Goal: Task Accomplishment & Management: Manage account settings

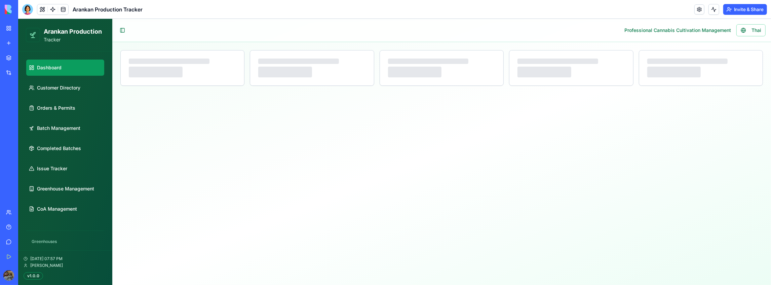
select select "**"
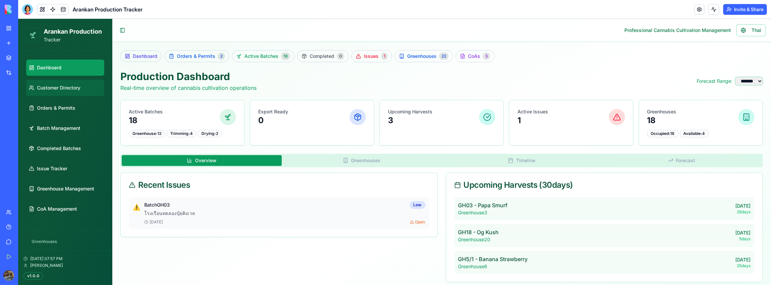
click at [82, 89] on link "Customer Directory" at bounding box center [65, 87] width 78 height 16
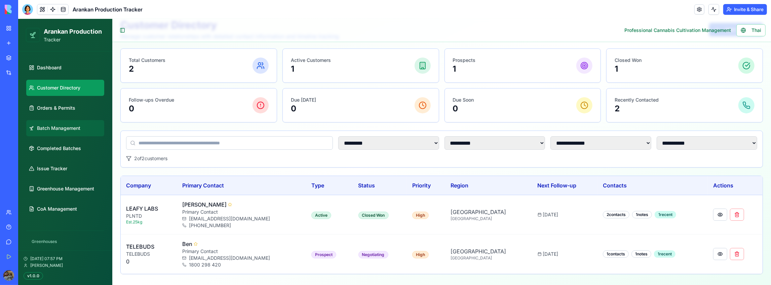
scroll to position [55, 0]
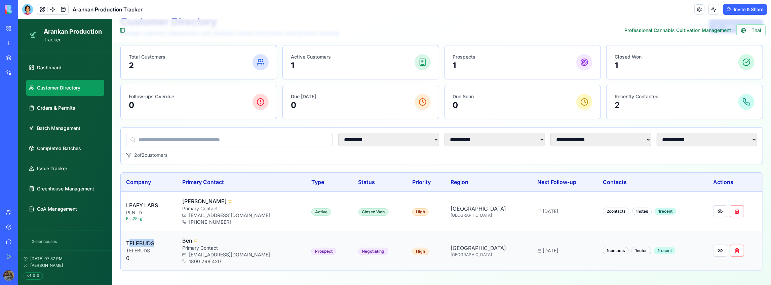
drag, startPoint x: 129, startPoint y: 238, endPoint x: 164, endPoint y: 239, distance: 35.0
click at [164, 239] on p "TELEBUDS" at bounding box center [148, 243] width 45 height 8
click at [163, 247] on p "TELEBUDS" at bounding box center [148, 250] width 45 height 7
drag, startPoint x: 162, startPoint y: 251, endPoint x: 121, endPoint y: 241, distance: 42.9
click at [121, 241] on td "TELEBUDS TELEBUDS 0" at bounding box center [148, 250] width 56 height 39
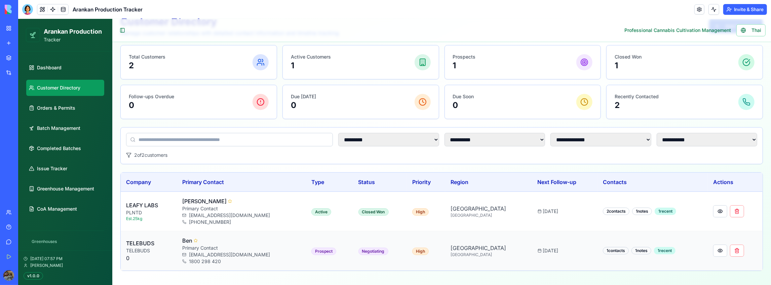
click at [183, 248] on td "Ben Primary Contact [EMAIL_ADDRESS][DOMAIN_NAME] 1800 298 420" at bounding box center [240, 250] width 129 height 39
drag, startPoint x: 161, startPoint y: 253, endPoint x: 169, endPoint y: 249, distance: 8.9
click at [169, 249] on div "TELEBUDS TELEBUDS 0" at bounding box center [148, 250] width 45 height 23
click at [169, 249] on p "TELEBUDS" at bounding box center [148, 250] width 45 height 7
drag, startPoint x: 152, startPoint y: 210, endPoint x: 124, endPoint y: 205, distance: 28.0
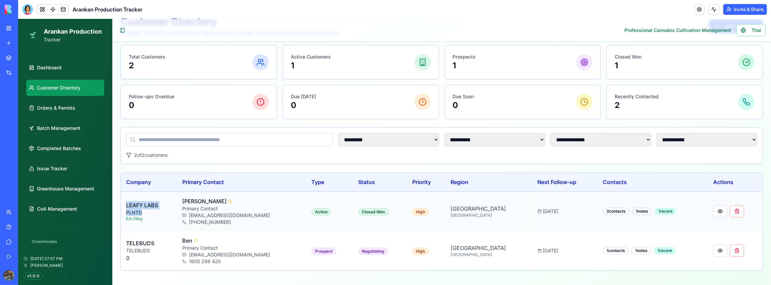
click at [124, 205] on td "LEAFY LABS PLNTD Est. 25 kg" at bounding box center [148, 210] width 56 height 39
click at [148, 210] on p "PLNTD" at bounding box center [148, 212] width 45 height 7
click at [60, 64] on link "Dashboard" at bounding box center [65, 67] width 78 height 16
select select "**"
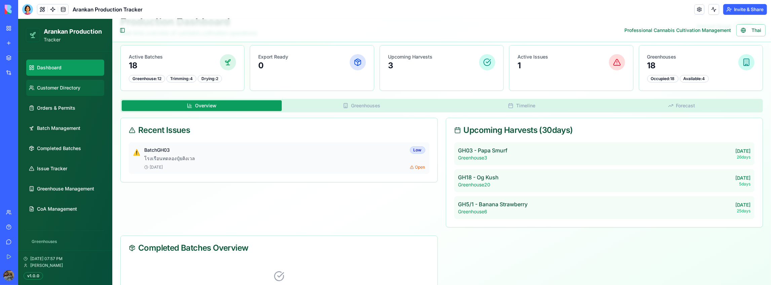
click at [67, 87] on span "Customer Directory" at bounding box center [58, 87] width 43 height 7
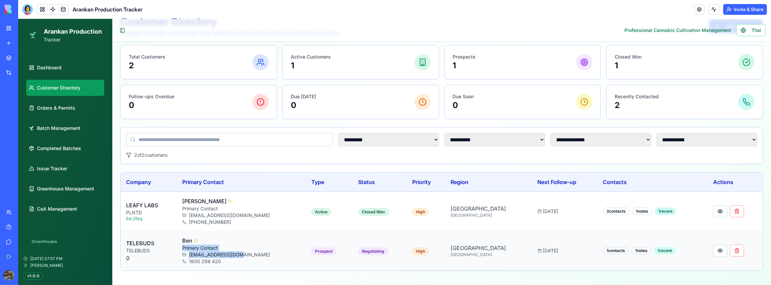
drag, startPoint x: 188, startPoint y: 248, endPoint x: 251, endPoint y: 255, distance: 63.0
click at [251, 255] on div "Ben Primary Contact [EMAIL_ADDRESS][DOMAIN_NAME] 1800 298 420" at bounding box center [241, 250] width 119 height 28
click at [251, 267] on td "Ben Primary Contact [EMAIL_ADDRESS][DOMAIN_NAME] 1800 298 420" at bounding box center [240, 250] width 129 height 39
drag, startPoint x: 247, startPoint y: 262, endPoint x: 184, endPoint y: 239, distance: 66.5
click at [184, 239] on td "Ben Primary Contact [EMAIL_ADDRESS][DOMAIN_NAME] 1800 298 420" at bounding box center [240, 250] width 129 height 39
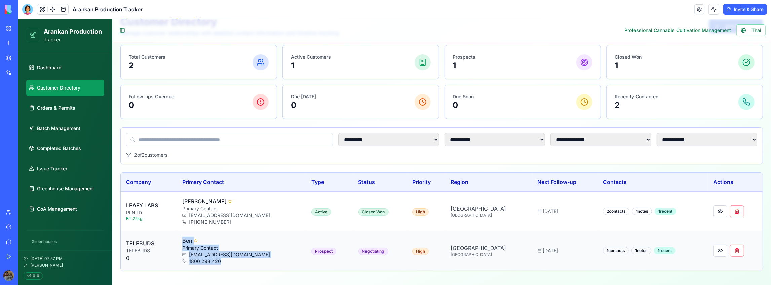
click at [254, 266] on td "Ben Primary Contact [EMAIL_ADDRESS][DOMAIN_NAME] 1800 298 420" at bounding box center [240, 250] width 129 height 39
click at [712, 252] on button at bounding box center [719, 250] width 14 height 12
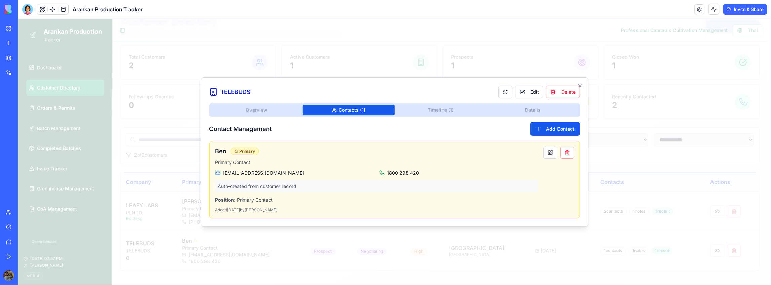
click at [318, 55] on body "**********" at bounding box center [392, 125] width 749 height 323
click at [486, 113] on button "Timeline ( 1 )" at bounding box center [440, 109] width 92 height 11
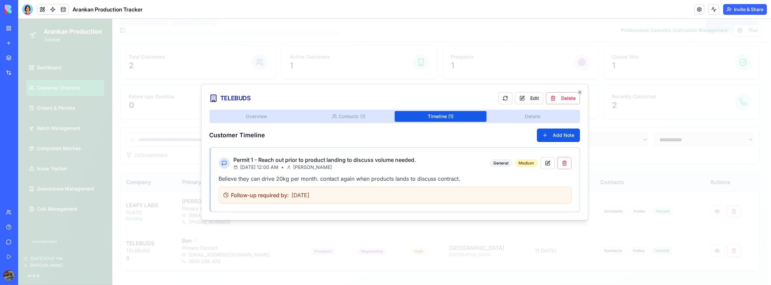
click at [531, 118] on div "Overview Contacts ( 1 ) Timeline ( 1 ) Details Customer Timeline Add Note Permi…" at bounding box center [394, 160] width 370 height 102
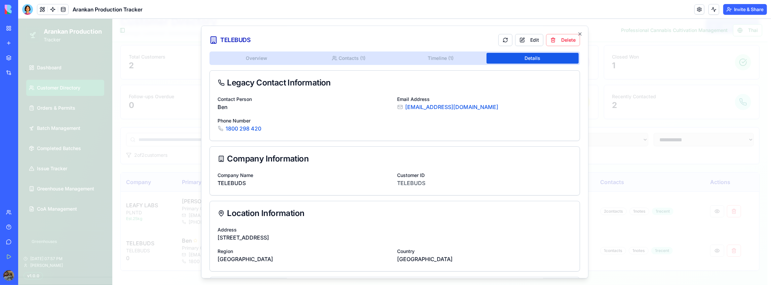
click at [416, 63] on div "Overview Contacts ( 1 ) Timeline ( 1 ) Details" at bounding box center [394, 57] width 370 height 13
click at [356, 62] on body "**********" at bounding box center [392, 125] width 749 height 323
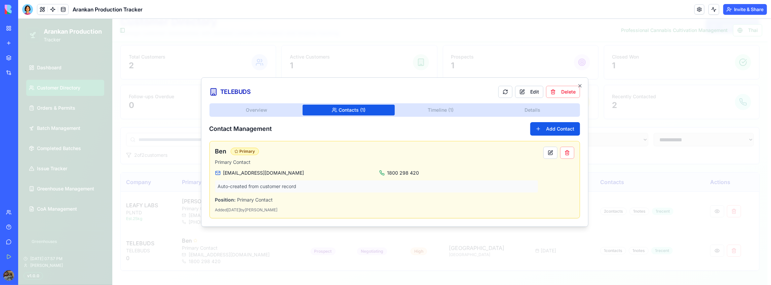
click at [276, 107] on div "Overview Contacts ( 1 ) Timeline ( 1 ) Details Contact Management Add Contact B…" at bounding box center [394, 160] width 370 height 115
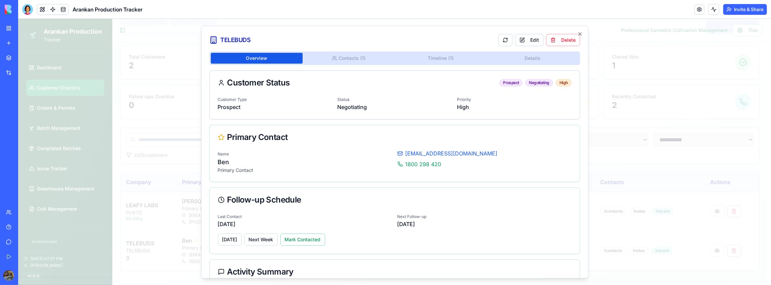
click at [440, 58] on body "**********" at bounding box center [392, 125] width 749 height 323
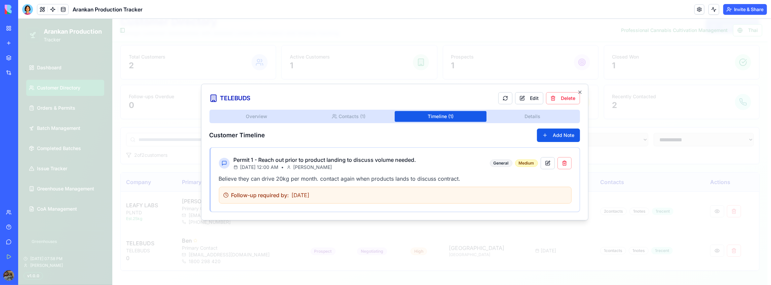
click at [366, 174] on p "Believe they can drive 20kg per month. contact again when products lands to dis…" at bounding box center [394, 178] width 353 height 8
click at [367, 179] on p "Believe they can drive 20kg per month. contact again when products lands to dis…" at bounding box center [394, 178] width 353 height 8
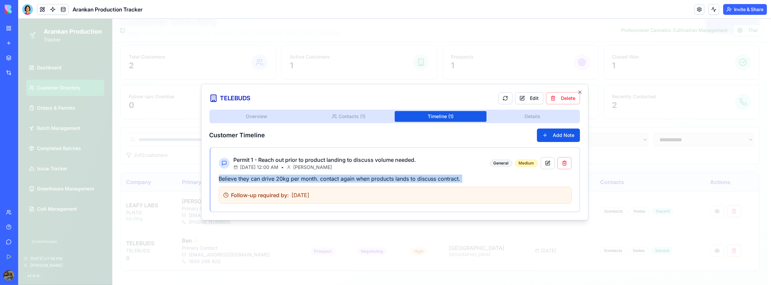
click at [367, 179] on p "Believe they can drive 20kg per month. contact again when products lands to dis…" at bounding box center [394, 178] width 353 height 8
click at [451, 178] on p "Believe they can drive 20kg per month. contact again when products lands to dis…" at bounding box center [394, 178] width 353 height 8
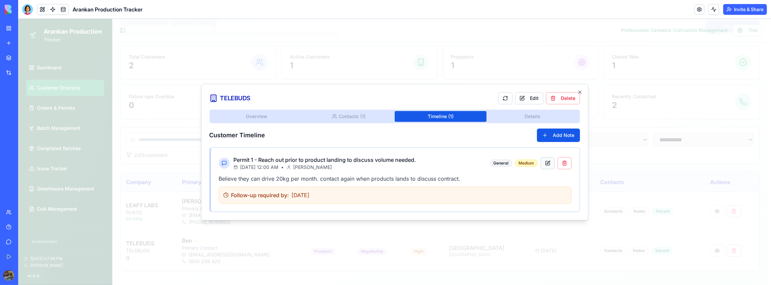
click at [548, 161] on button at bounding box center [547, 163] width 14 height 12
select select "*******"
select select "******"
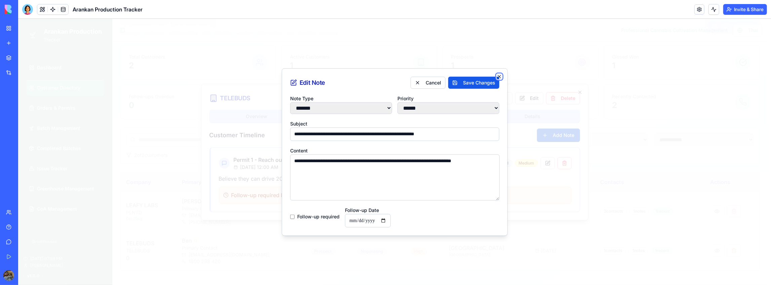
click at [499, 73] on icon "button" at bounding box center [498, 75] width 5 height 5
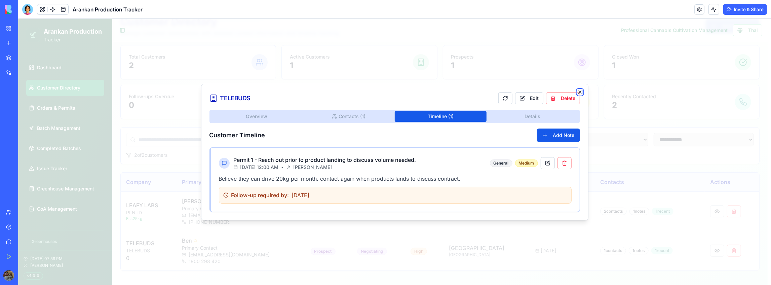
click at [581, 92] on icon "button" at bounding box center [579, 91] width 5 height 5
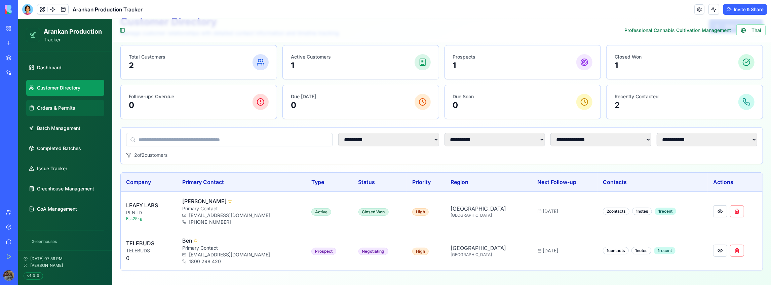
click at [55, 104] on link "Orders & Permits" at bounding box center [65, 107] width 78 height 16
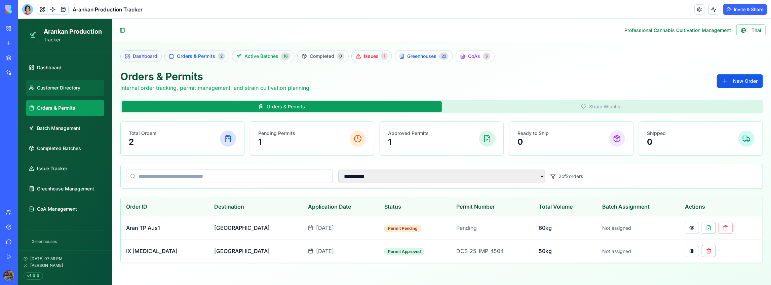
click at [53, 88] on span "Customer Directory" at bounding box center [58, 87] width 43 height 7
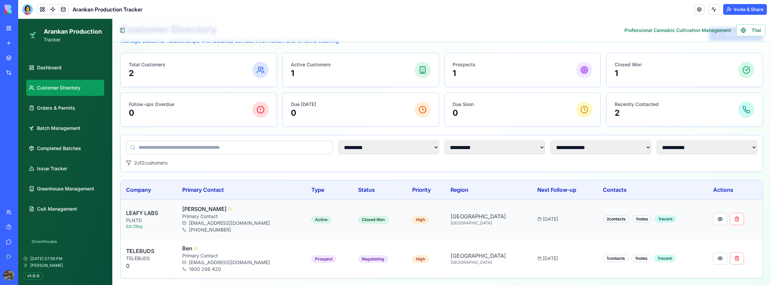
scroll to position [55, 0]
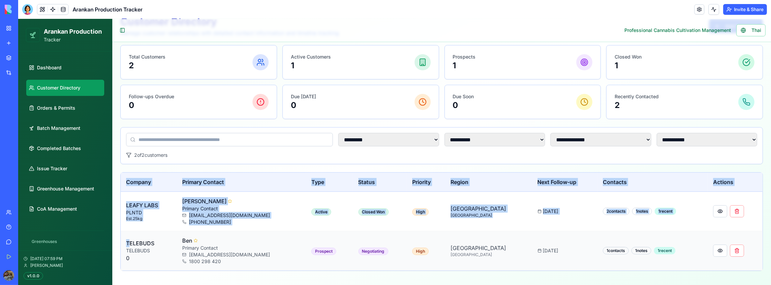
drag, startPoint x: 130, startPoint y: 240, endPoint x: 749, endPoint y: 253, distance: 619.2
click at [749, 253] on tr "TELEBUDS TELEBUDS 0 Ben Primary Contact [EMAIL_ADDRESS][DOMAIN_NAME] [STREET_AD…" at bounding box center [441, 250] width 642 height 39
click at [749, 253] on div at bounding box center [734, 250] width 44 height 12
click at [749, 254] on td at bounding box center [734, 250] width 55 height 39
click at [722, 264] on td at bounding box center [734, 250] width 55 height 39
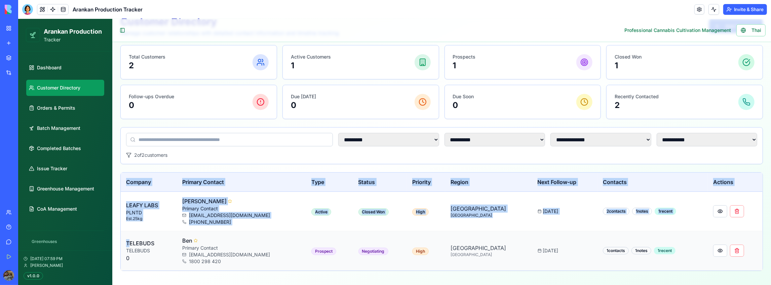
drag, startPoint x: 689, startPoint y: 260, endPoint x: 126, endPoint y: 238, distance: 563.7
click at [126, 238] on tr "TELEBUDS TELEBUDS 0 Ben Primary Contact [EMAIL_ADDRESS][DOMAIN_NAME] [STREET_AD…" at bounding box center [441, 250] width 642 height 39
click at [310, 234] on td "Prospect" at bounding box center [328, 250] width 47 height 39
click at [480, 239] on td "[GEOGRAPHIC_DATA] [GEOGRAPHIC_DATA]" at bounding box center [488, 250] width 87 height 39
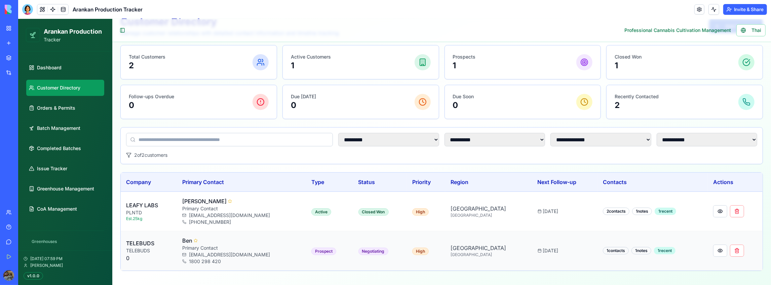
click at [558, 247] on div "[DATE]" at bounding box center [564, 250] width 54 height 7
drag, startPoint x: 566, startPoint y: 247, endPoint x: 644, endPoint y: 242, distance: 78.5
click at [644, 242] on tr "TELEBUDS TELEBUDS 0 Ben Primary Contact [EMAIL_ADDRESS][DOMAIN_NAME] [STREET_AD…" at bounding box center [441, 250] width 642 height 39
click at [677, 246] on div "1 contacts 1 notes 1 recent" at bounding box center [651, 249] width 99 height 7
click at [81, 109] on link "Orders & Permits" at bounding box center [65, 107] width 78 height 16
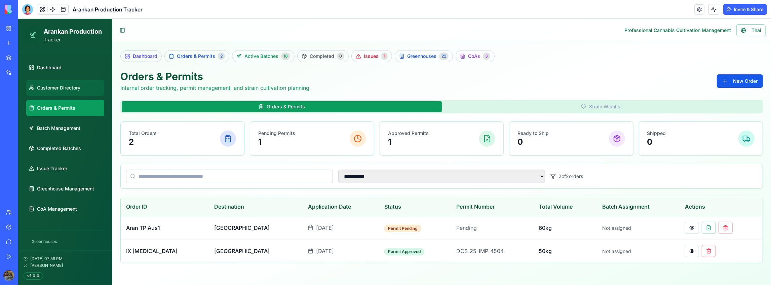
click at [88, 92] on link "Customer Directory" at bounding box center [65, 87] width 78 height 16
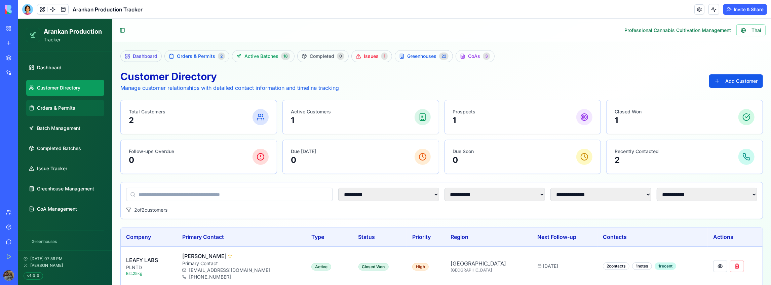
click at [81, 110] on link "Orders & Permits" at bounding box center [65, 107] width 78 height 16
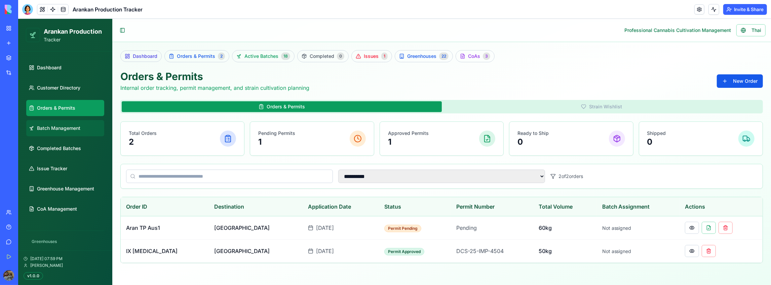
click at [81, 130] on link "Batch Management" at bounding box center [65, 128] width 78 height 16
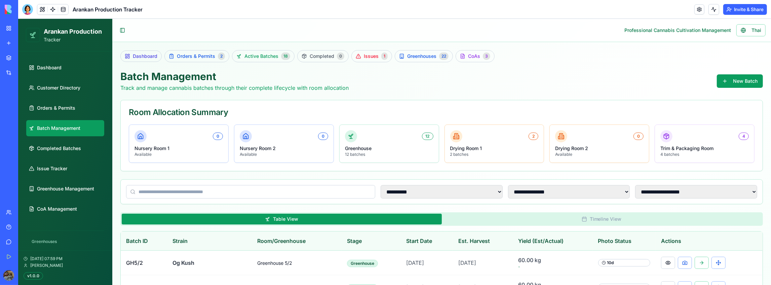
click at [77, 99] on ul "Dashboard Customer Directory Orders & Permits Batch Management Completed Batche…" at bounding box center [65, 137] width 78 height 157
click at [79, 107] on link "Orders & Permits" at bounding box center [65, 107] width 78 height 16
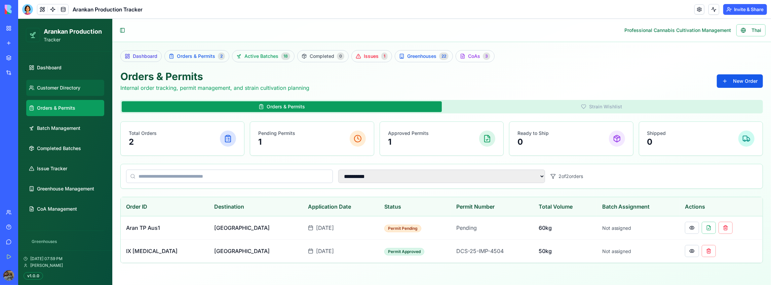
click at [54, 83] on link "Customer Directory" at bounding box center [65, 87] width 78 height 16
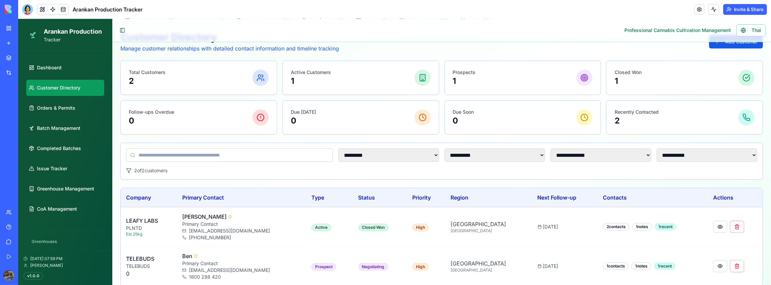
scroll to position [55, 0]
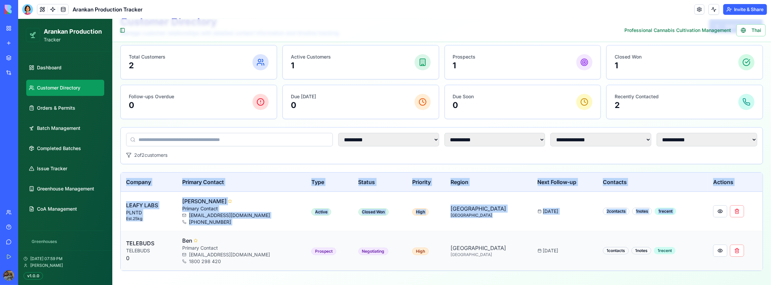
drag, startPoint x: 124, startPoint y: 237, endPoint x: 745, endPoint y: 245, distance: 620.4
click at [745, 245] on tr "TELEBUDS TELEBUDS 0 Ben Primary Contact [EMAIL_ADDRESS][DOMAIN_NAME] [STREET_AD…" at bounding box center [441, 250] width 642 height 39
click at [749, 244] on div at bounding box center [734, 250] width 44 height 12
click at [661, 266] on td "1 contacts 1 notes 1 recent" at bounding box center [652, 250] width 110 height 39
drag, startPoint x: 657, startPoint y: 266, endPoint x: 121, endPoint y: 236, distance: 536.8
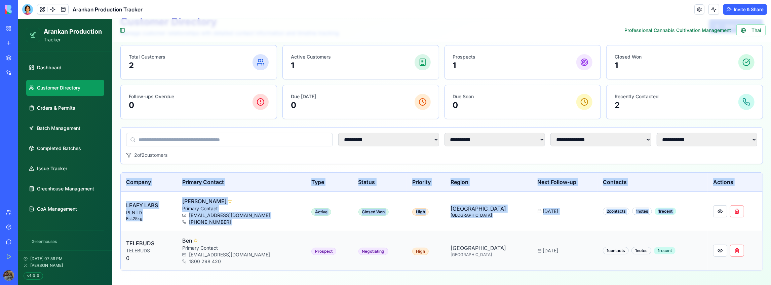
click at [121, 236] on tr "TELEBUDS TELEBUDS 0 Ben Primary Contact [EMAIL_ADDRESS][DOMAIN_NAME] [STREET_AD…" at bounding box center [441, 250] width 642 height 39
click at [130, 236] on td "TELEBUDS TELEBUDS 0" at bounding box center [148, 250] width 56 height 39
drag, startPoint x: 125, startPoint y: 240, endPoint x: 594, endPoint y: 262, distance: 469.3
click at [567, 262] on tr "TELEBUDS TELEBUDS 0 Ben Primary Contact [EMAIL_ADDRESS][DOMAIN_NAME] [STREET_AD…" at bounding box center [441, 250] width 642 height 39
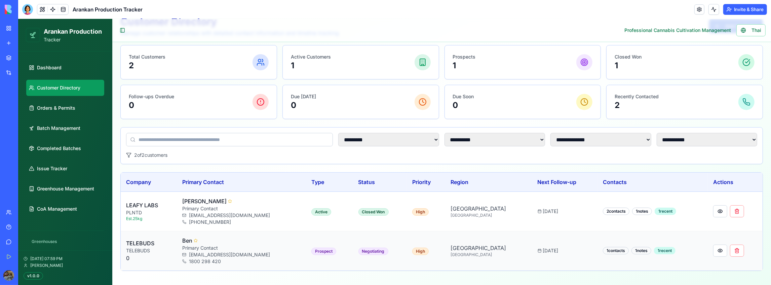
click at [607, 263] on td "1 contacts 1 notes 1 recent" at bounding box center [652, 250] width 110 height 39
click at [727, 9] on button "Invite & Share" at bounding box center [745, 9] width 44 height 11
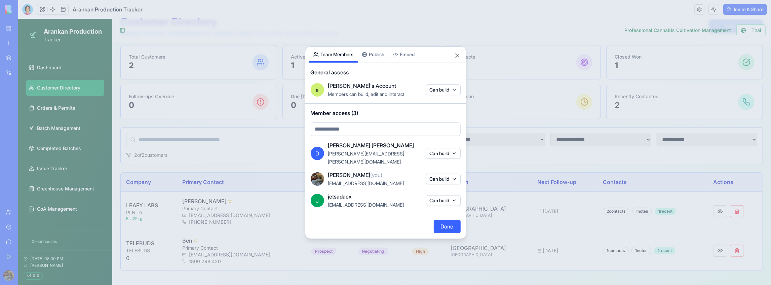
click at [404, 61] on body "BETA My Workspace New app Marketplace Integrations Recent Cannabis Clinic KPI T…" at bounding box center [385, 142] width 771 height 285
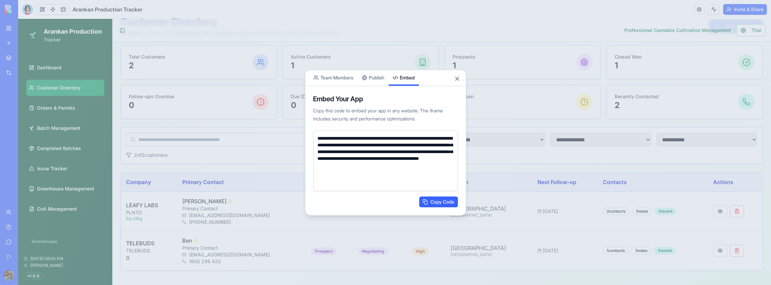
click at [362, 173] on textarea "**********" at bounding box center [385, 160] width 145 height 60
click at [462, 81] on div "Share App Team Members Publish Embed" at bounding box center [385, 78] width 161 height 16
click at [458, 79] on button "Close" at bounding box center [457, 78] width 7 height 7
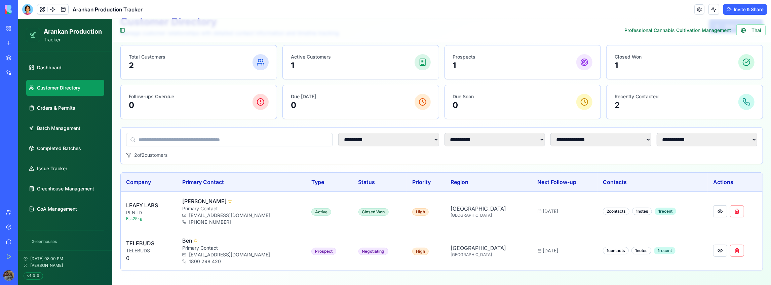
click at [744, 8] on button "Invite & Share" at bounding box center [745, 9] width 44 height 11
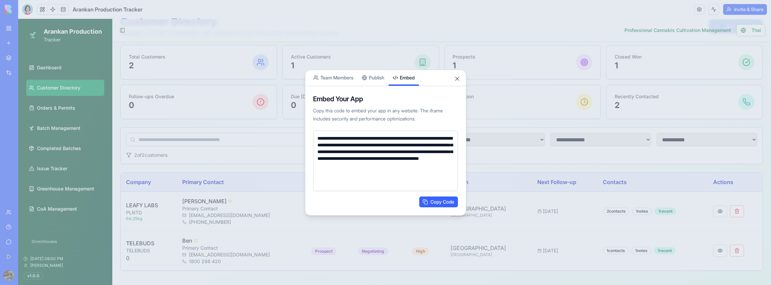
click at [324, 77] on div "**********" at bounding box center [385, 143] width 161 height 146
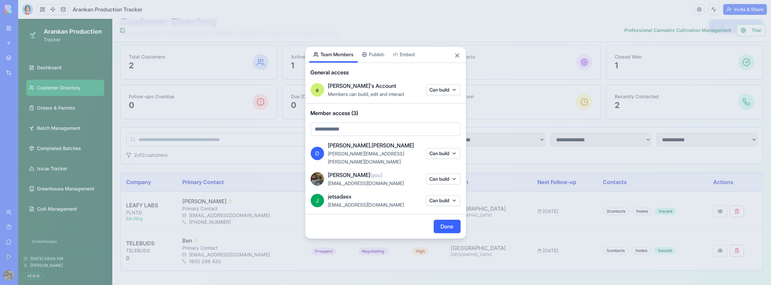
click at [377, 97] on span "Members can build, edit and interact" at bounding box center [366, 94] width 76 height 6
click at [349, 117] on span "Member access (3)" at bounding box center [386, 113] width 150 height 8
click at [378, 60] on div "Share App Team Members Publish Embed General access a alan's Account Members ca…" at bounding box center [385, 142] width 161 height 192
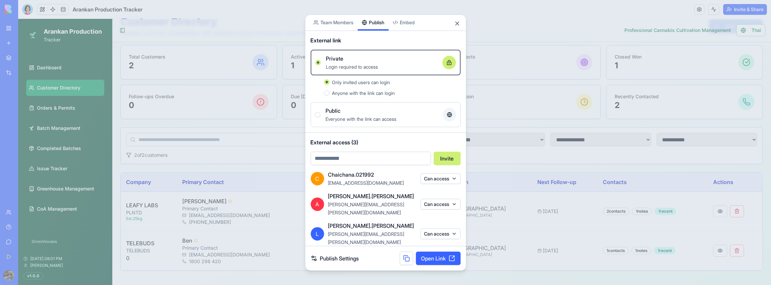
click at [405, 254] on button at bounding box center [406, 257] width 13 height 13
click at [509, 134] on div at bounding box center [385, 142] width 771 height 285
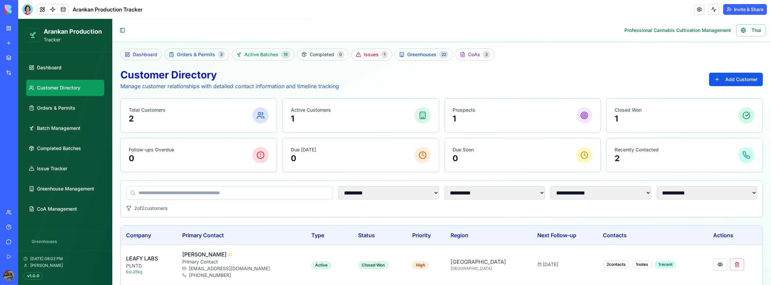
scroll to position [0, 0]
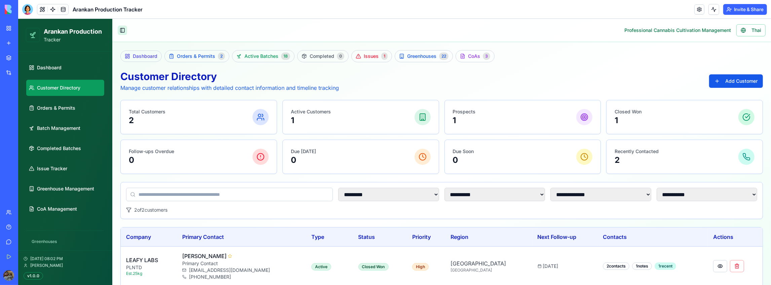
click at [123, 30] on button "Toggle Sidebar" at bounding box center [121, 29] width 9 height 9
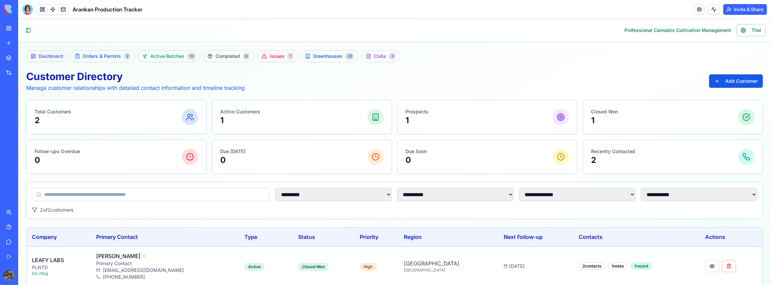
click at [26, 31] on button "Toggle Sidebar" at bounding box center [27, 29] width 9 height 9
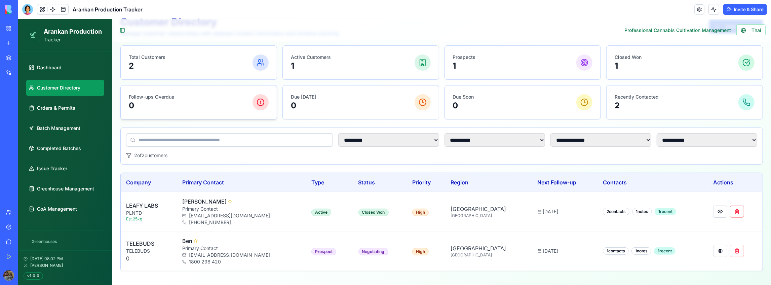
scroll to position [55, 0]
click at [40, 102] on link "Orders & Permits" at bounding box center [65, 107] width 78 height 16
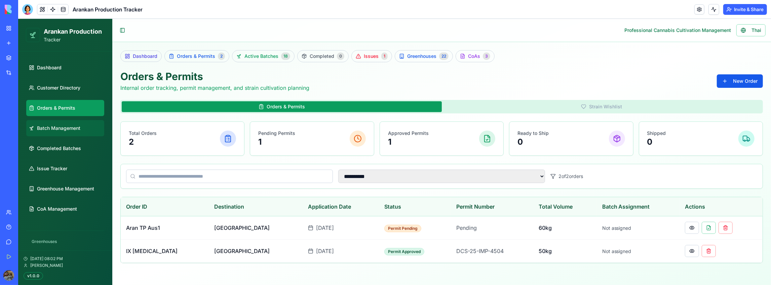
click at [59, 123] on link "Batch Management" at bounding box center [65, 128] width 78 height 16
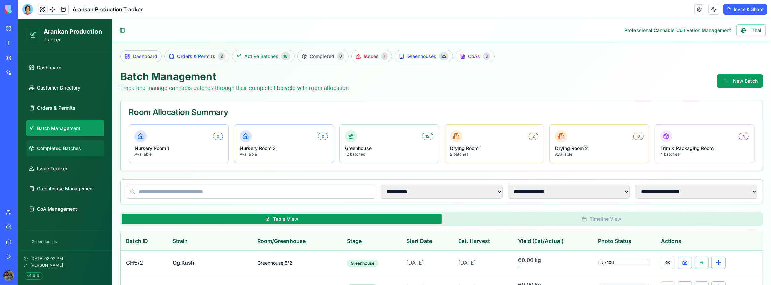
click at [64, 148] on span "Completed Batches" at bounding box center [59, 148] width 44 height 7
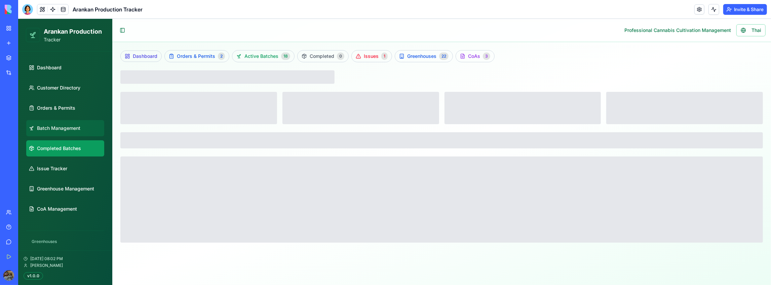
click at [68, 128] on span "Batch Management" at bounding box center [58, 127] width 43 height 7
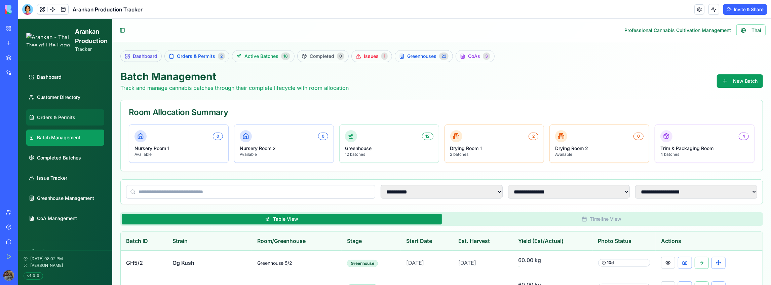
click at [74, 109] on link "Orders & Permits" at bounding box center [65, 117] width 78 height 16
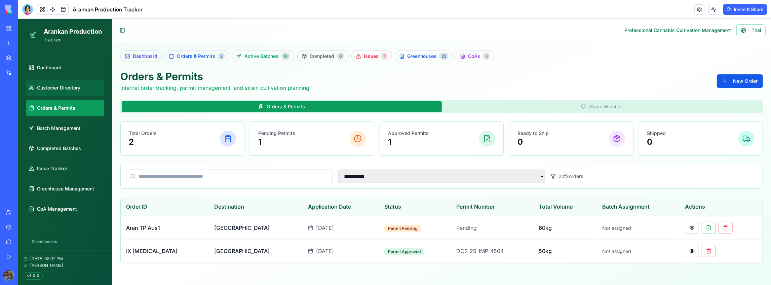
click at [76, 83] on link "Customer Directory" at bounding box center [65, 87] width 78 height 16
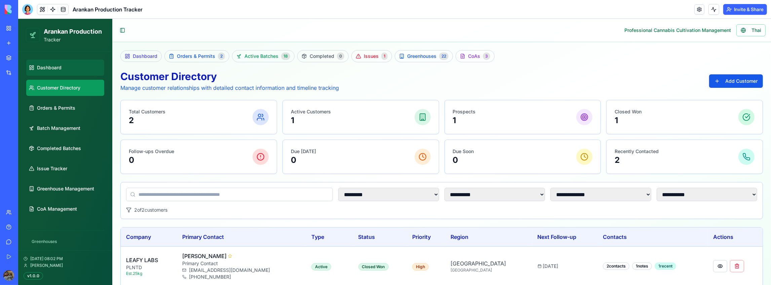
click at [74, 75] on link "Dashboard" at bounding box center [65, 67] width 78 height 16
select select "**"
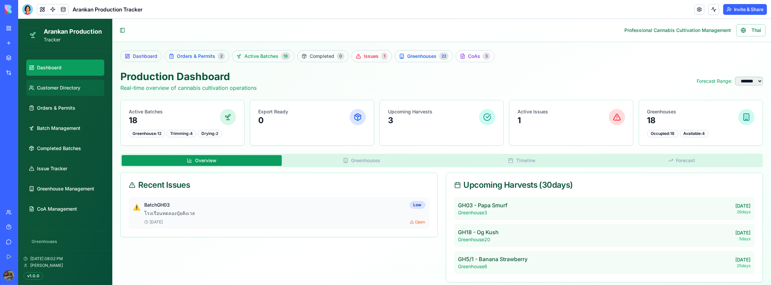
click at [74, 86] on span "Customer Directory" at bounding box center [58, 87] width 43 height 7
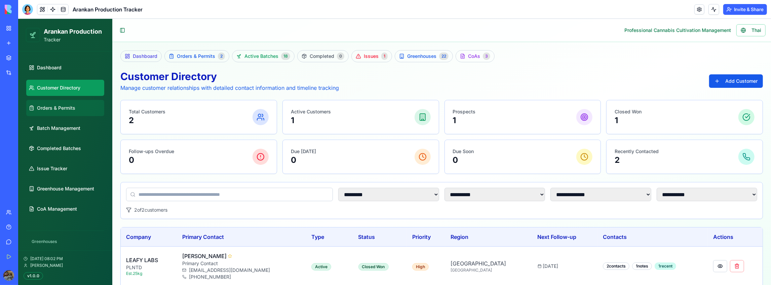
click at [74, 111] on span "Orders & Permits" at bounding box center [56, 107] width 38 height 7
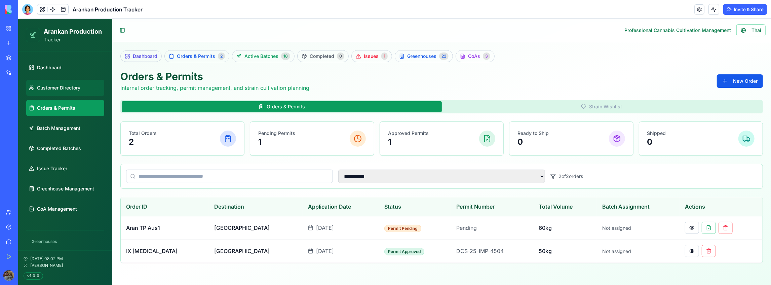
click at [71, 80] on link "Customer Directory" at bounding box center [65, 87] width 78 height 16
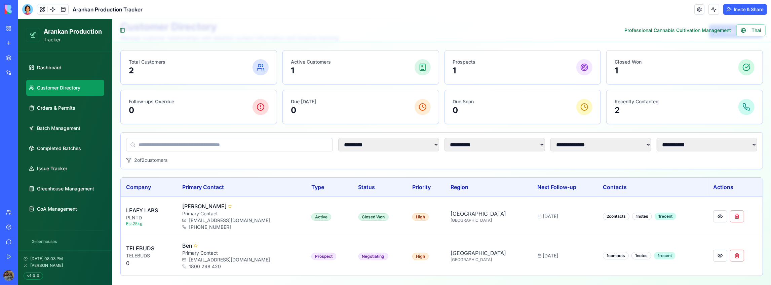
scroll to position [55, 0]
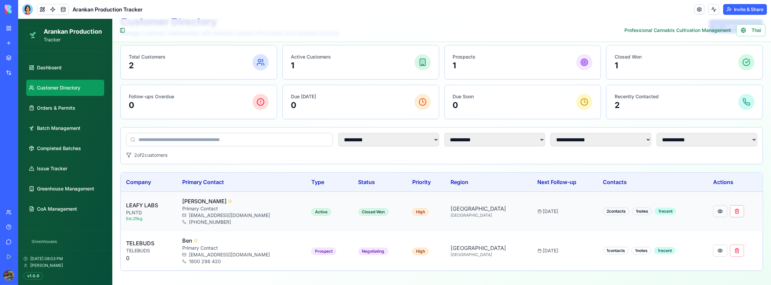
click at [712, 210] on button at bounding box center [719, 211] width 14 height 12
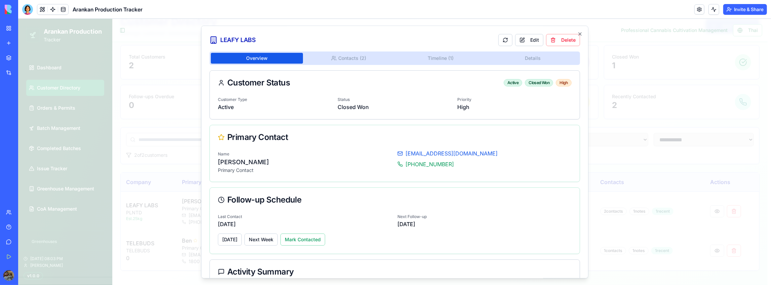
click at [431, 50] on div "LEAFY LABS Edit Delete Overview Contacts ( 2 ) Timeline ( 1 ) Details Customer …" at bounding box center [394, 151] width 387 height 252
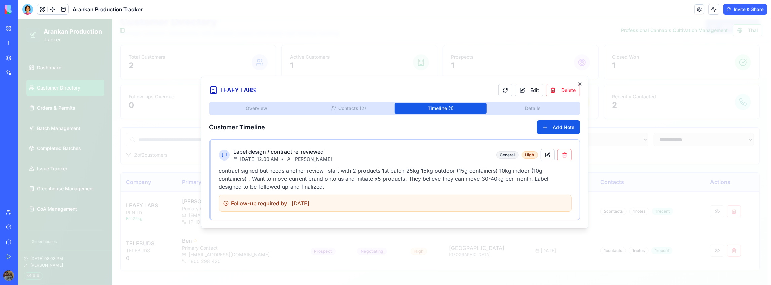
click at [430, 53] on body "**********" at bounding box center [392, 125] width 749 height 323
click at [580, 83] on icon "button" at bounding box center [579, 83] width 3 height 3
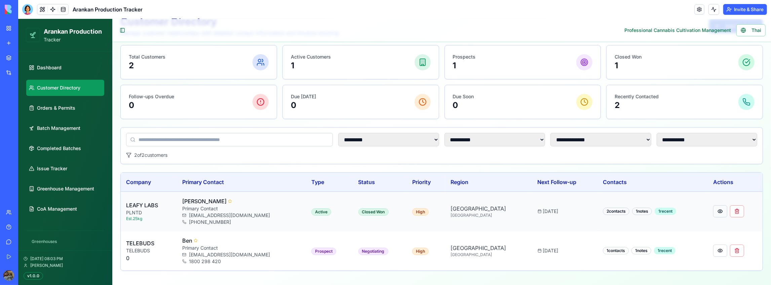
click at [712, 209] on button at bounding box center [719, 211] width 14 height 12
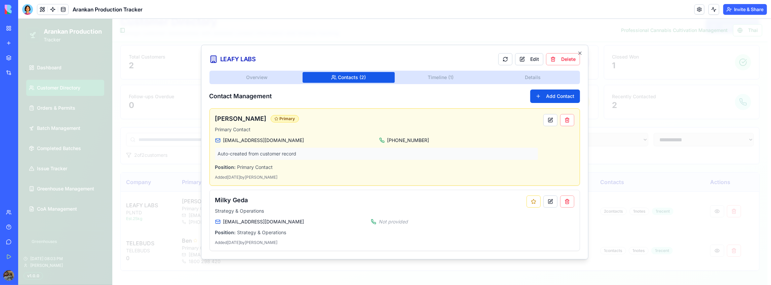
click at [342, 106] on div "Overview Contacts ( 2 ) Timeline ( 1 ) Details Contact Management Add Contact […" at bounding box center [394, 160] width 370 height 180
click at [271, 76] on div "Overview Contacts ( 2 ) Timeline ( 1 ) Details Contact Management Add Contact […" at bounding box center [394, 160] width 370 height 180
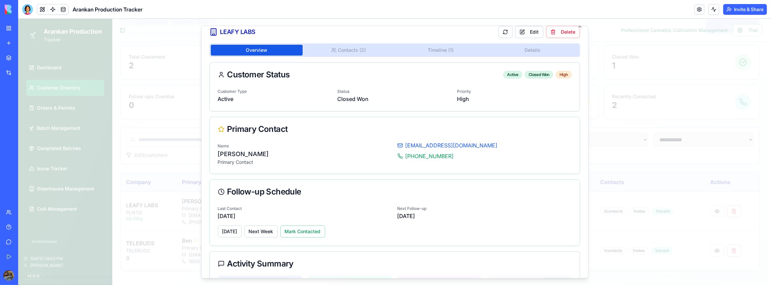
scroll to position [0, 0]
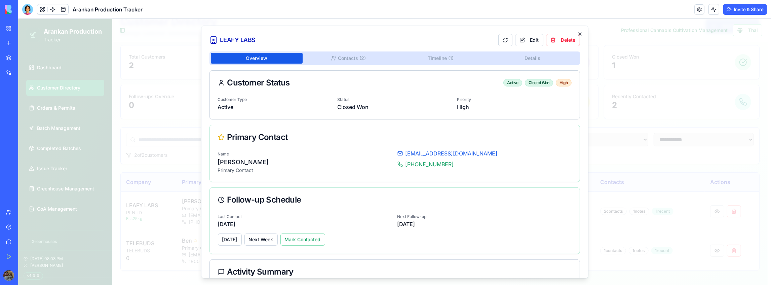
click at [440, 57] on body "**********" at bounding box center [392, 125] width 749 height 323
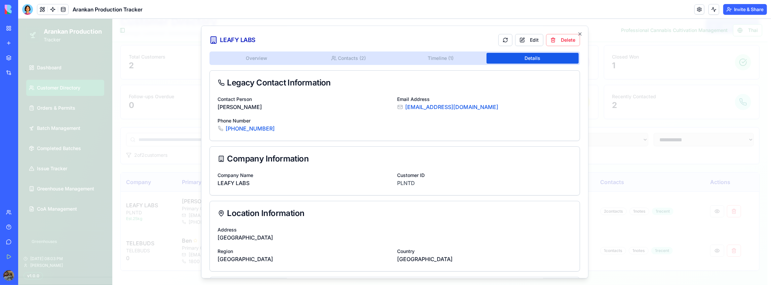
click at [520, 111] on div "Overview Contacts ( 2 ) Timeline ( 1 ) Details Legacy Contact Information Conta…" at bounding box center [394, 203] width 370 height 304
click at [447, 64] on div "Overview Contacts ( 2 ) Timeline ( 1 ) Details Legacy Contact Information Conta…" at bounding box center [394, 203] width 370 height 304
click at [443, 57] on body "**********" at bounding box center [392, 125] width 749 height 323
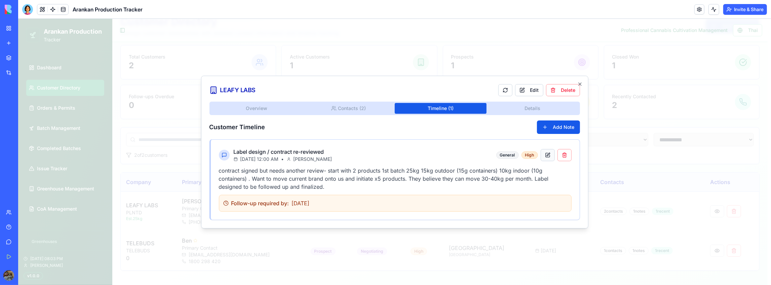
click at [550, 155] on button at bounding box center [547, 155] width 14 height 12
select select "*******"
select select "****"
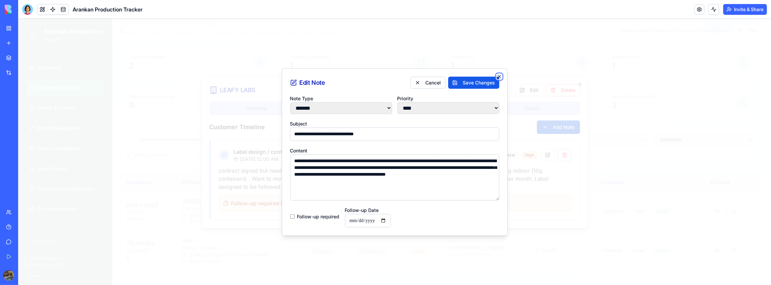
click at [499, 74] on icon "button" at bounding box center [498, 75] width 5 height 5
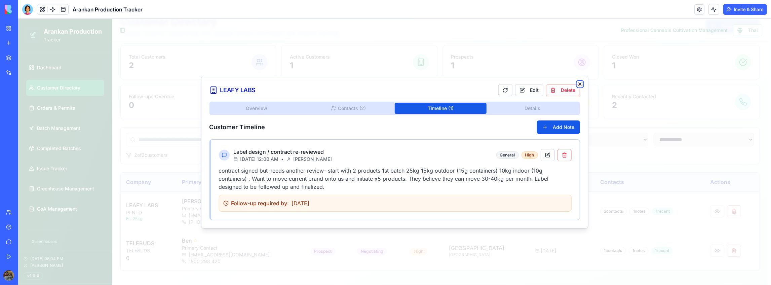
click at [581, 85] on icon "button" at bounding box center [579, 83] width 5 height 5
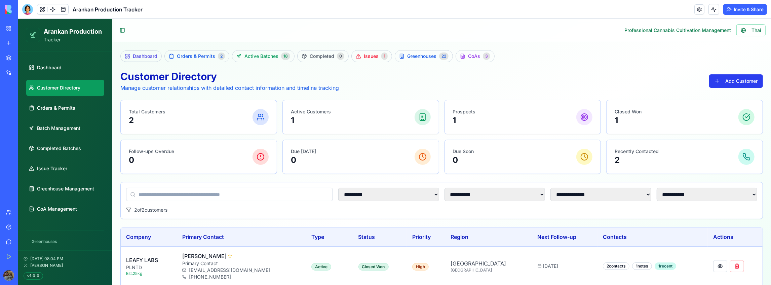
click at [724, 80] on button "Add Customer" at bounding box center [735, 80] width 54 height 13
select select "******"
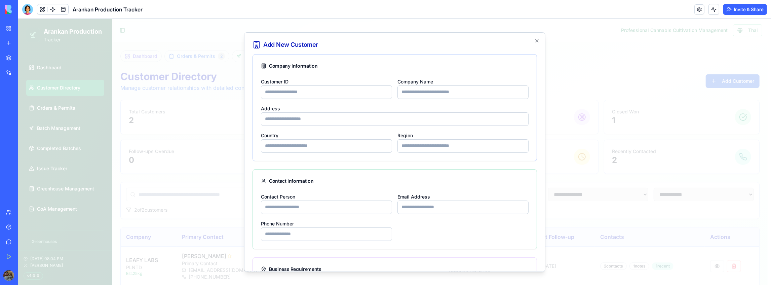
click at [315, 120] on input "Address" at bounding box center [394, 118] width 268 height 13
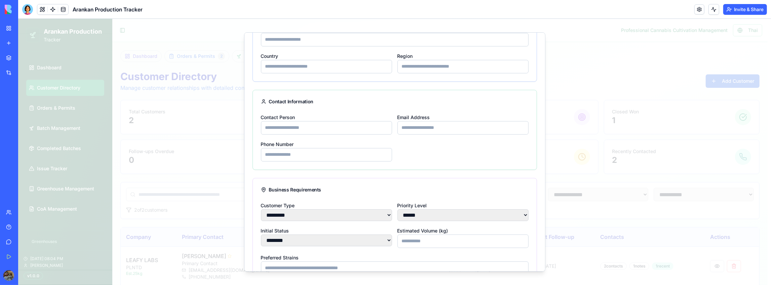
scroll to position [112, 0]
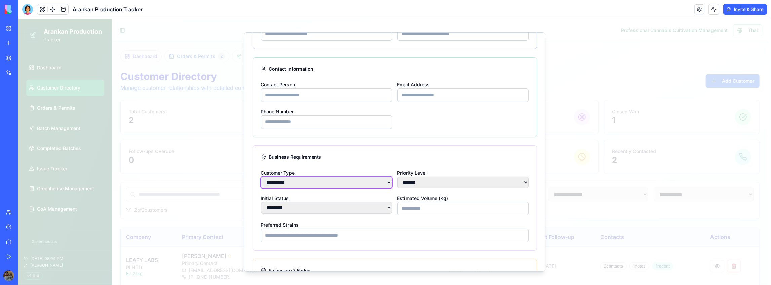
click at [325, 176] on select "********* ****** ******** ********" at bounding box center [325, 182] width 131 height 12
click at [445, 178] on select "*** ****** **** ********" at bounding box center [462, 182] width 131 height 12
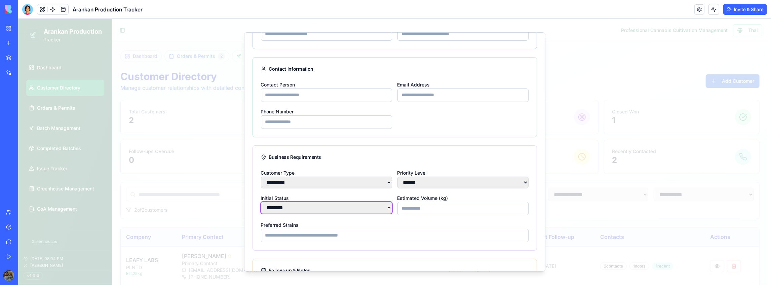
click at [313, 205] on select "**********" at bounding box center [325, 207] width 131 height 12
select select "*********"
click at [260, 201] on select "**********" at bounding box center [325, 207] width 131 height 12
click at [377, 223] on div "Preferred Strains" at bounding box center [394, 231] width 268 height 22
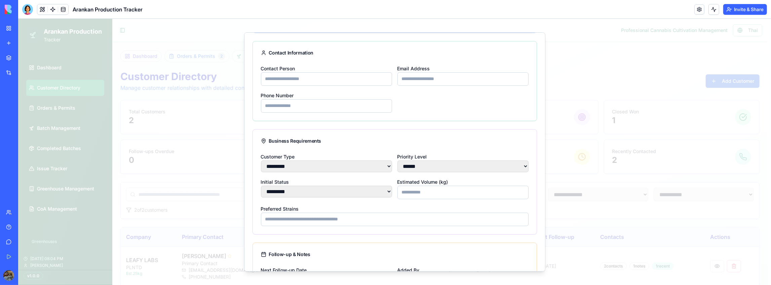
scroll to position [134, 0]
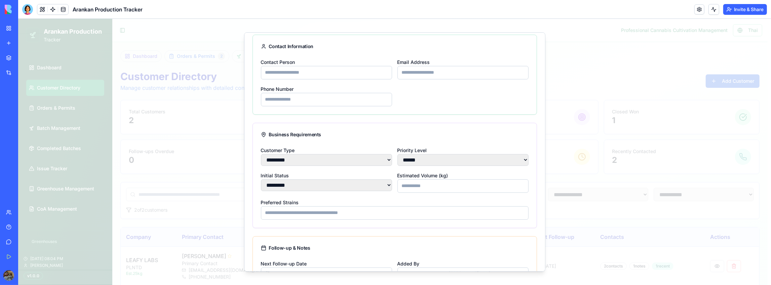
click at [334, 212] on input "Preferred Strains" at bounding box center [394, 212] width 268 height 13
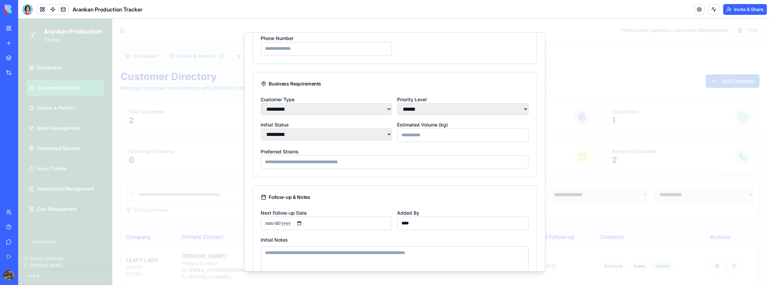
scroll to position [224, 0]
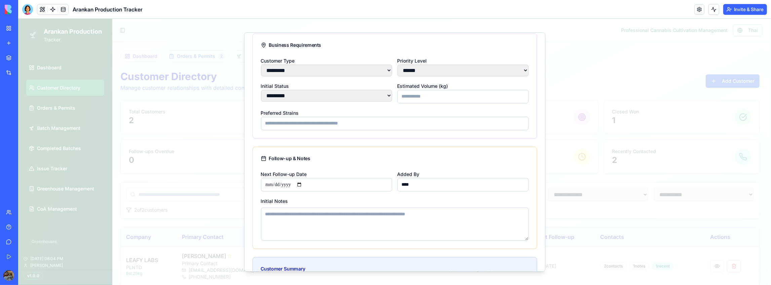
click at [361, 155] on div "Follow-up & Notes" at bounding box center [394, 158] width 268 height 7
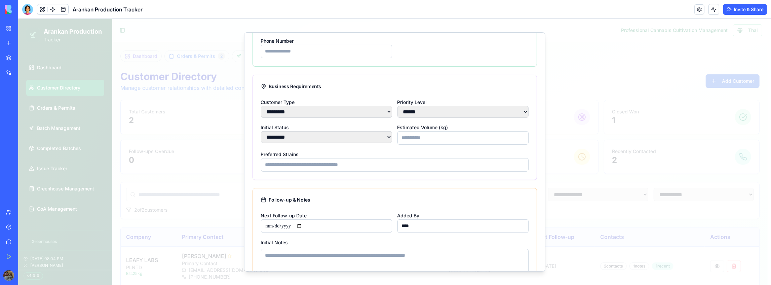
scroll to position [157, 0]
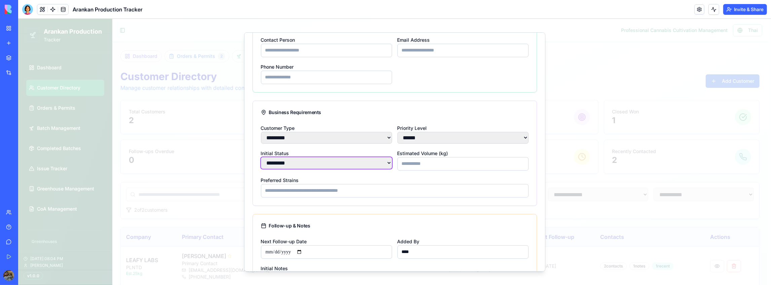
click at [307, 163] on select "**********" at bounding box center [325, 163] width 131 height 12
click at [314, 142] on select "********* ****** ******** ********" at bounding box center [325, 137] width 131 height 12
click at [406, 184] on input "Preferred Strains" at bounding box center [394, 189] width 268 height 13
click at [370, 152] on div "**********" at bounding box center [325, 160] width 131 height 22
click at [368, 162] on select "**********" at bounding box center [325, 163] width 131 height 12
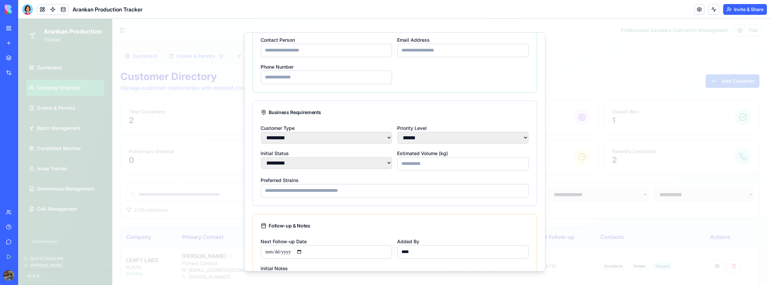
click at [467, 176] on div "Preferred Strains" at bounding box center [394, 186] width 268 height 22
click at [597, 68] on div at bounding box center [394, 151] width 752 height 266
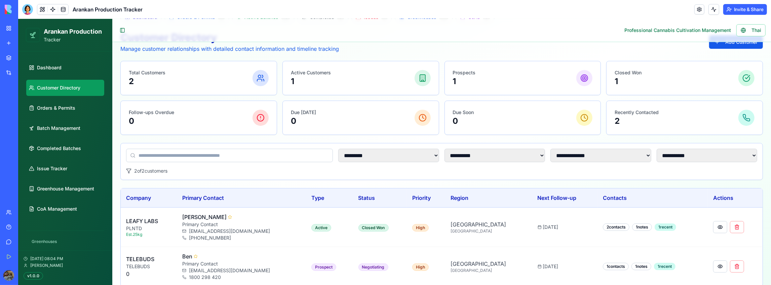
scroll to position [55, 0]
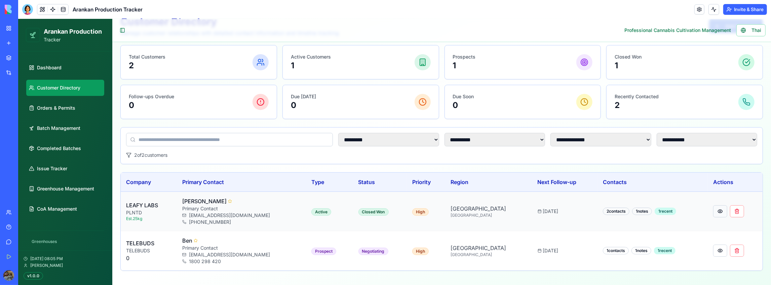
click at [712, 209] on button at bounding box center [719, 211] width 14 height 12
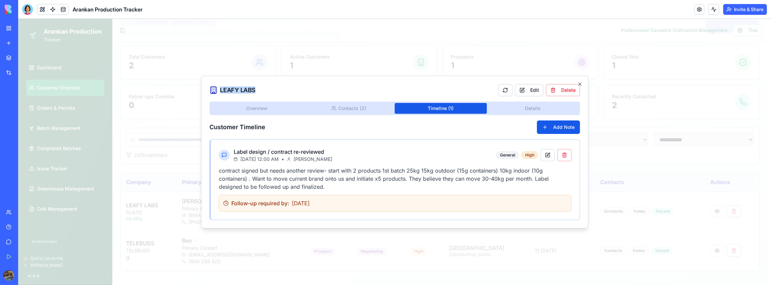
drag, startPoint x: 383, startPoint y: 82, endPoint x: 403, endPoint y: 84, distance: 20.7
click at [403, 84] on div "LEAFY LABS Edit Delete Overview Contacts ( 2 ) Timeline ( 1 ) Details Customer …" at bounding box center [394, 151] width 387 height 153
click at [478, 125] on div "Customer Timeline Add Note" at bounding box center [394, 126] width 370 height 13
click at [376, 108] on div "Overview Contacts ( 2 ) Timeline ( 1 ) Details Customer Timeline Add Note Label…" at bounding box center [394, 160] width 370 height 118
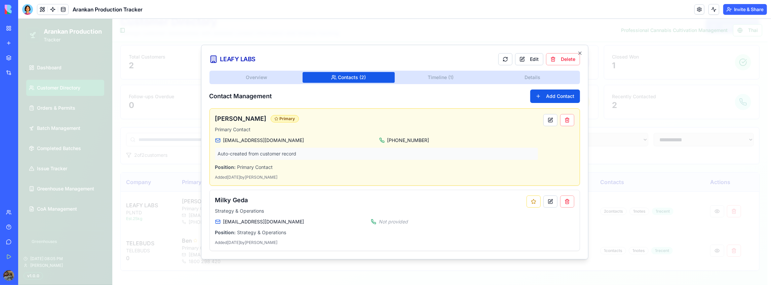
click at [285, 81] on div "Overview Contacts ( 2 ) Timeline ( 1 ) Details Contact Management Add Contact […" at bounding box center [394, 160] width 370 height 180
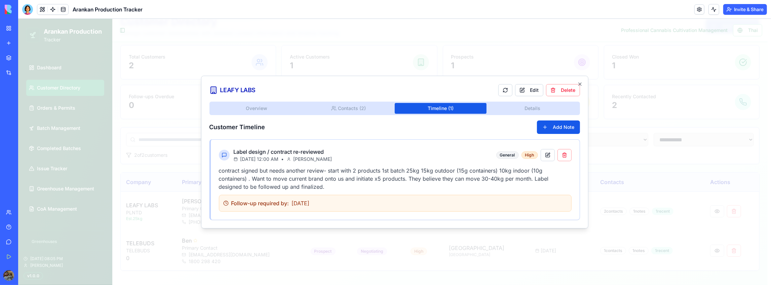
click at [421, 60] on body "**********" at bounding box center [392, 125] width 749 height 323
click at [549, 126] on button "Add Note" at bounding box center [557, 126] width 43 height 13
select select "*******"
select select "******"
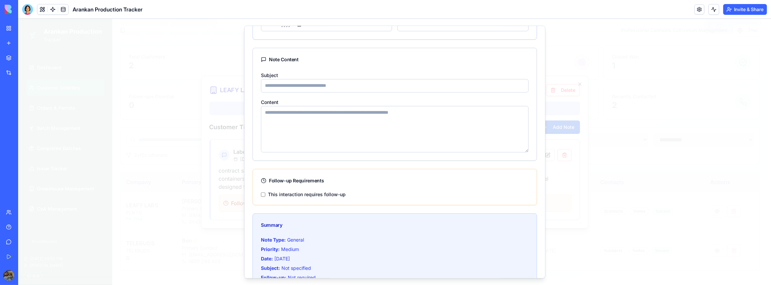
scroll to position [147, 0]
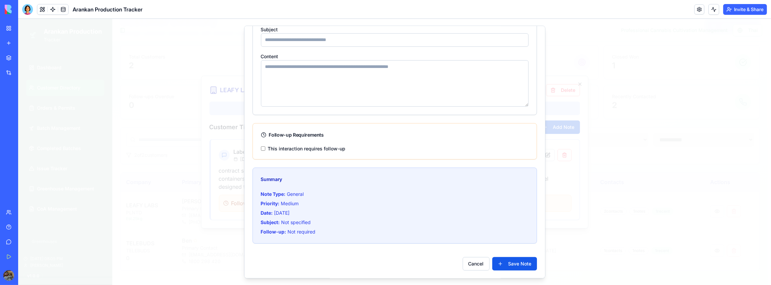
click at [311, 146] on label "This interaction requires follow-up" at bounding box center [307, 148] width 78 height 5
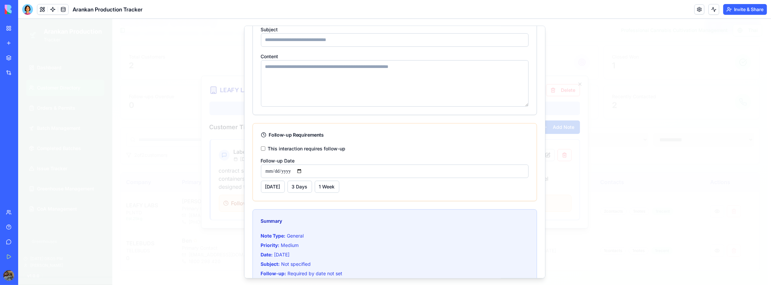
click at [312, 147] on label "This interaction requires follow-up" at bounding box center [307, 148] width 78 height 5
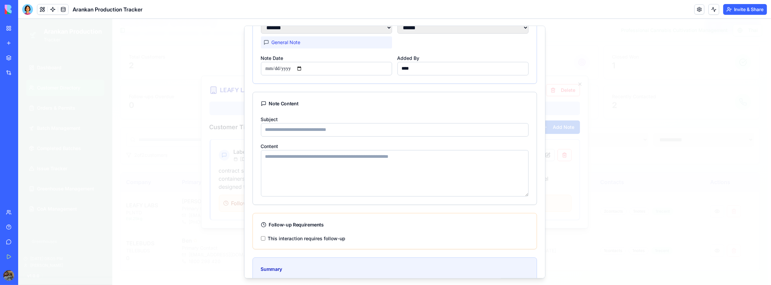
scroll to position [0, 0]
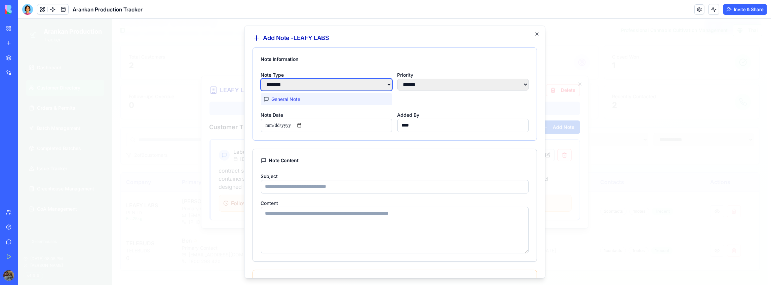
click at [312, 86] on select "**********" at bounding box center [325, 84] width 131 height 12
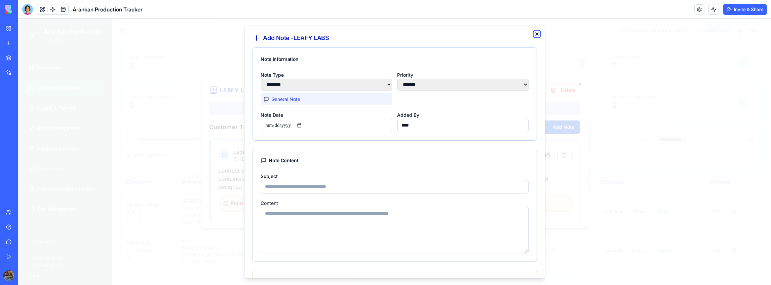
click at [534, 32] on icon "button" at bounding box center [536, 33] width 5 height 5
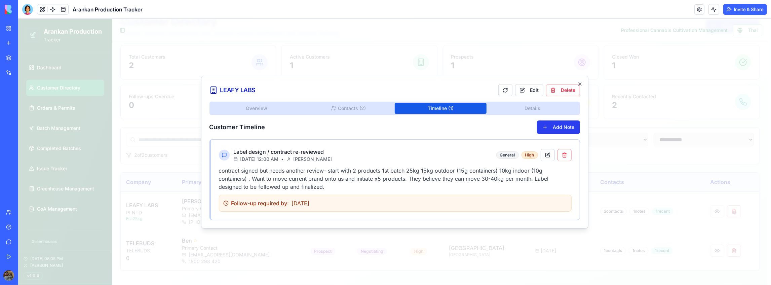
click at [556, 128] on button "Add Note" at bounding box center [557, 126] width 43 height 13
select select "*******"
select select "******"
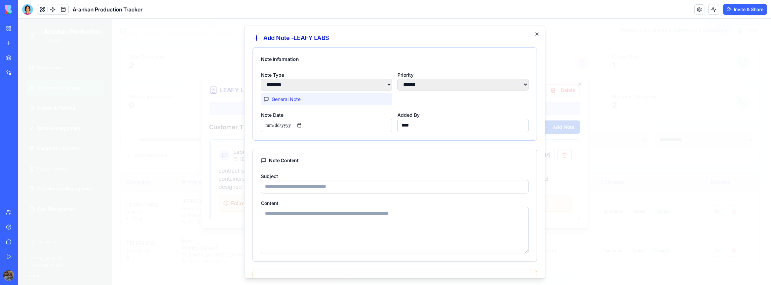
click at [319, 87] on select "**********" at bounding box center [325, 84] width 131 height 12
select select "*****"
click at [260, 78] on select "**********" at bounding box center [325, 84] width 131 height 12
type input "**********"
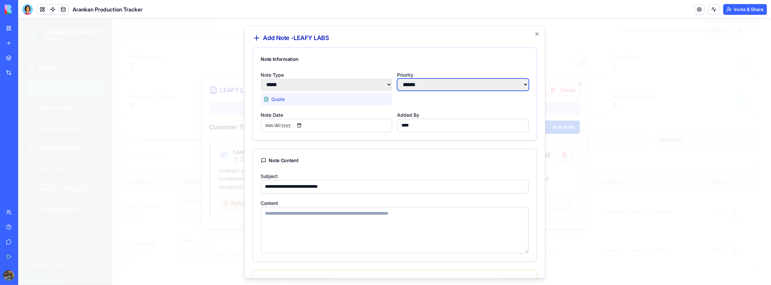
click at [411, 88] on select "*** ****** **** ******" at bounding box center [462, 84] width 131 height 12
select select "***"
click at [397, 78] on select "*** ****** **** ******" at bounding box center [462, 84] width 131 height 12
click at [438, 80] on select "*** ****** **** ******" at bounding box center [462, 84] width 131 height 12
click at [397, 78] on select "*** ****** **** ******" at bounding box center [462, 84] width 131 height 12
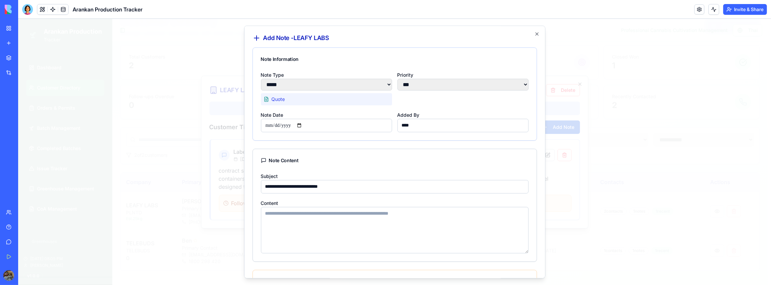
click at [343, 161] on div "Note Content" at bounding box center [394, 160] width 268 height 7
click at [322, 223] on textarea "Content" at bounding box center [394, 229] width 268 height 46
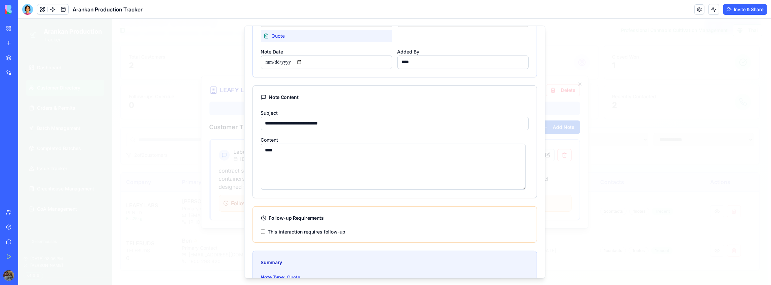
scroll to position [147, 0]
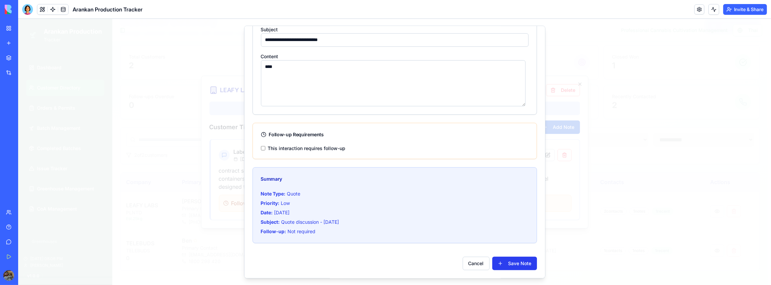
type textarea "****"
click at [507, 261] on button "Save Note" at bounding box center [514, 262] width 45 height 13
select select "*******"
select select "******"
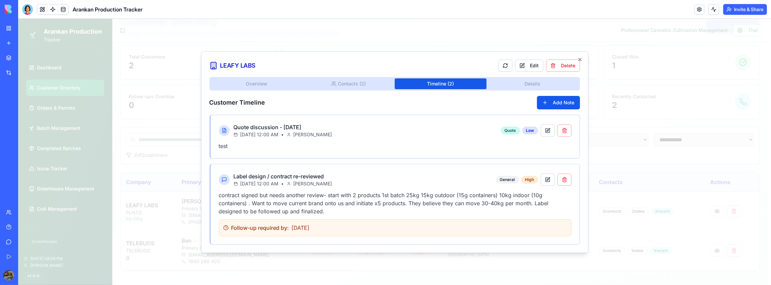
click at [593, 6] on header "Arankan Production Tracker Invite & Share" at bounding box center [394, 9] width 752 height 19
click at [580, 58] on icon "button" at bounding box center [579, 59] width 3 height 3
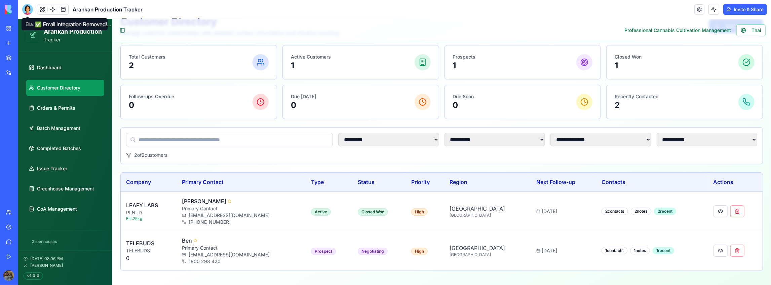
click at [27, 10] on div at bounding box center [27, 9] width 11 height 11
click at [56, 104] on span "Orders & Permits" at bounding box center [56, 107] width 38 height 7
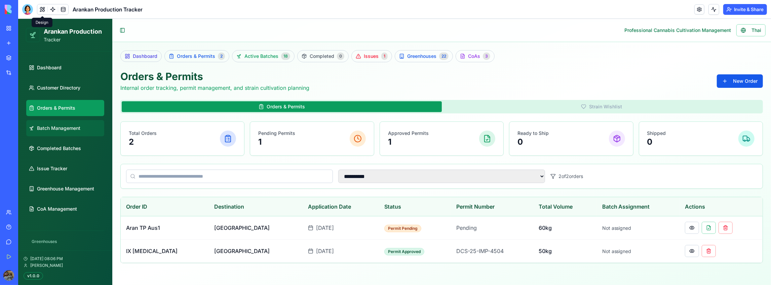
click at [66, 130] on span "Batch Management" at bounding box center [58, 127] width 43 height 7
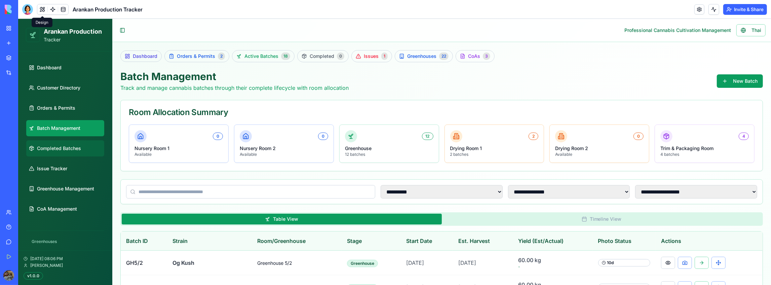
click at [67, 145] on span "Completed Batches" at bounding box center [59, 148] width 44 height 7
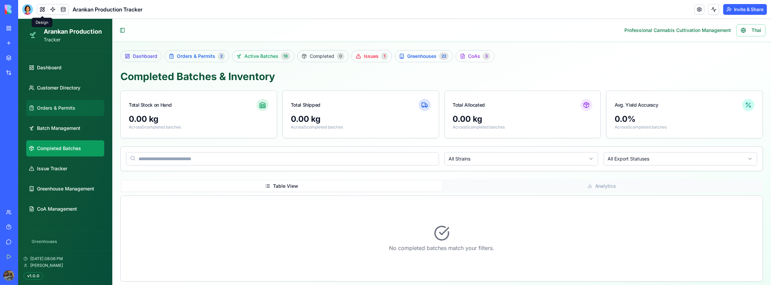
click at [75, 105] on link "Orders & Permits" at bounding box center [65, 107] width 78 height 16
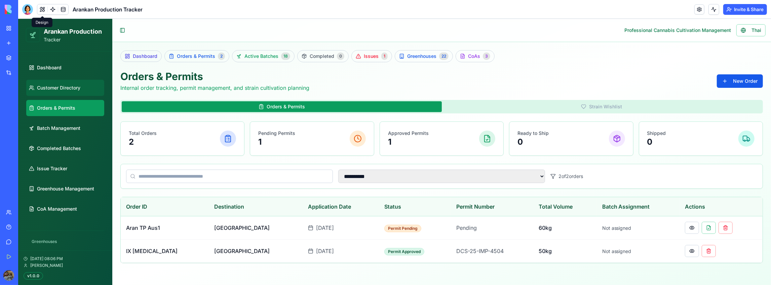
click at [75, 81] on link "Customer Directory" at bounding box center [65, 87] width 78 height 16
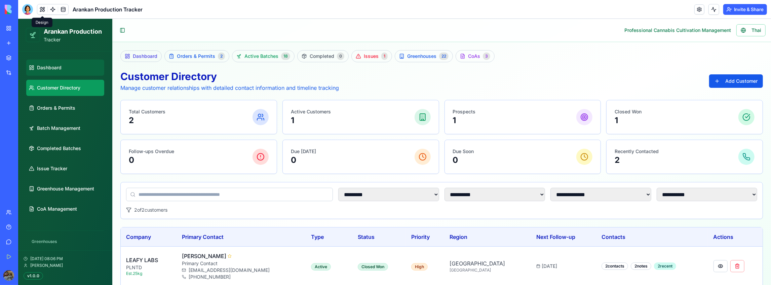
click at [76, 73] on link "Dashboard" at bounding box center [65, 67] width 78 height 16
select select "**"
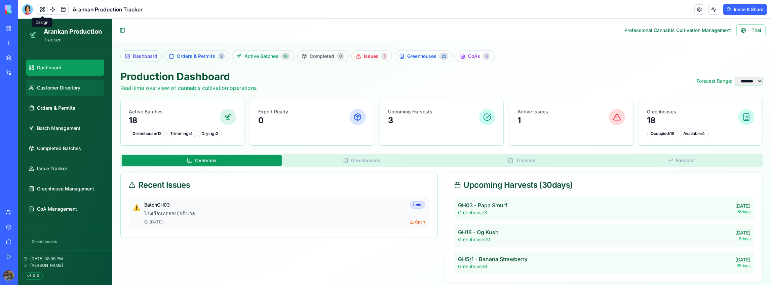
click at [75, 83] on link "Customer Directory" at bounding box center [65, 87] width 78 height 16
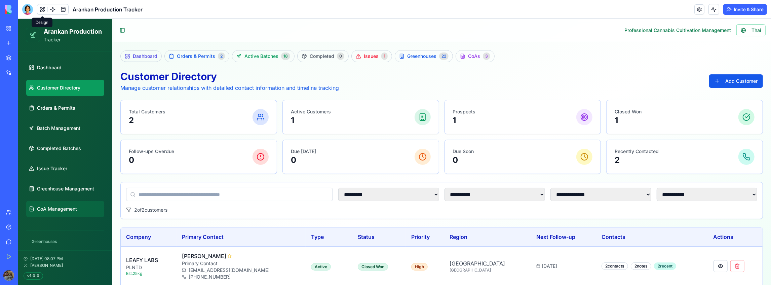
click at [45, 206] on span "CoA Management" at bounding box center [57, 208] width 40 height 7
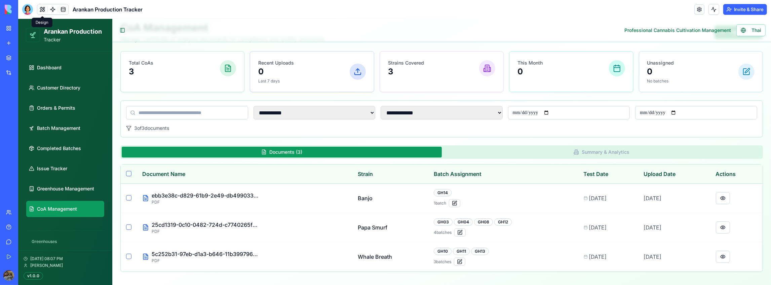
scroll to position [49, 0]
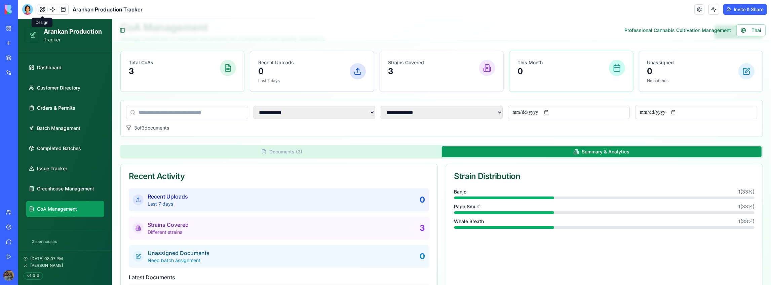
click at [541, 150] on button "Summary & Analytics" at bounding box center [601, 151] width 320 height 11
click at [395, 147] on button "Documents ( 3 )" at bounding box center [281, 151] width 320 height 11
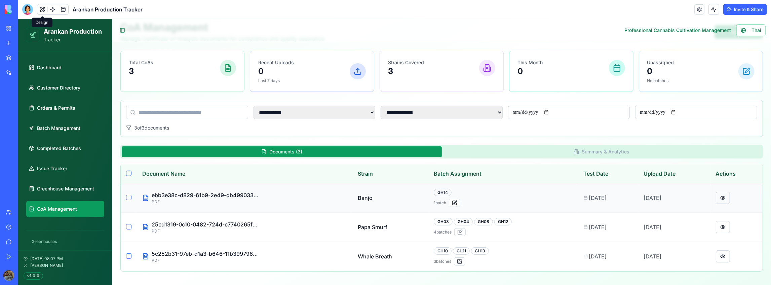
click at [720, 195] on button at bounding box center [722, 197] width 14 height 12
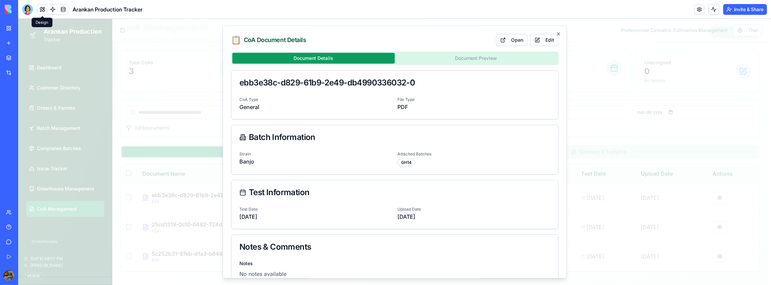
click at [445, 55] on button "Document Preview" at bounding box center [475, 57] width 162 height 11
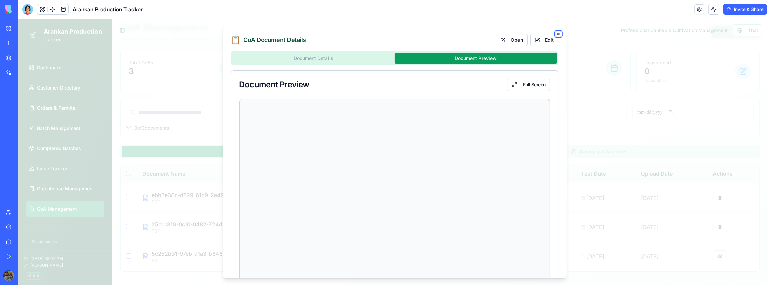
click at [556, 33] on icon "button" at bounding box center [557, 33] width 5 height 5
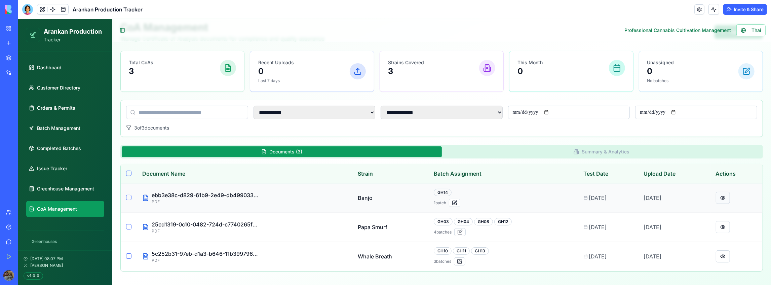
click at [722, 199] on button at bounding box center [722, 197] width 14 height 12
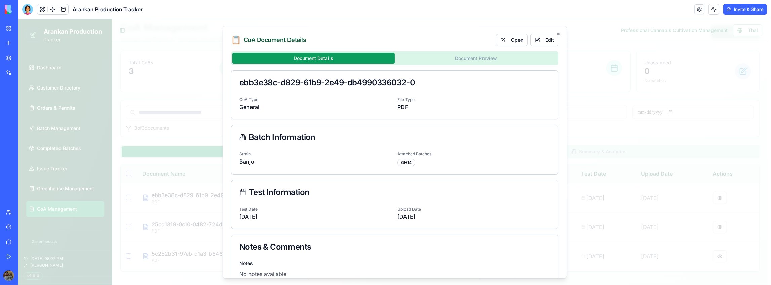
click at [472, 59] on button "Document Preview" at bounding box center [475, 57] width 162 height 11
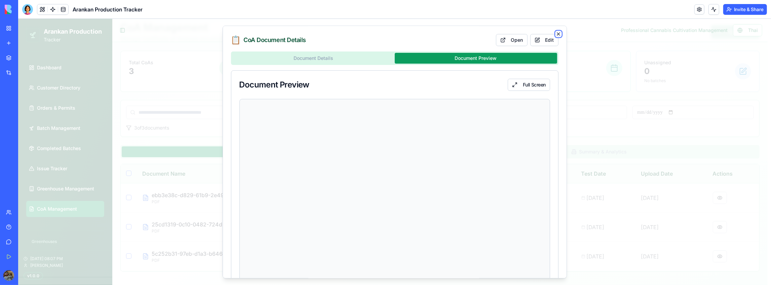
click at [555, 32] on icon "button" at bounding box center [557, 33] width 5 height 5
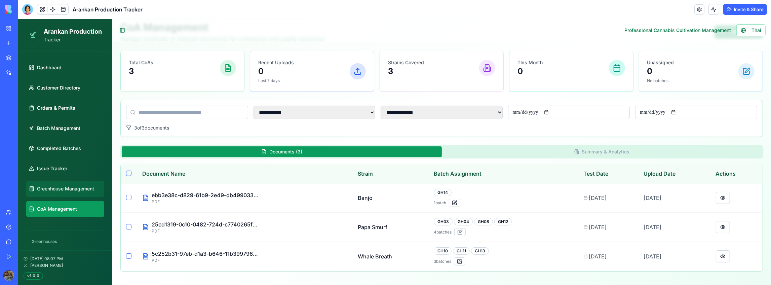
click at [75, 181] on link "Greenhouse Management" at bounding box center [65, 188] width 78 height 16
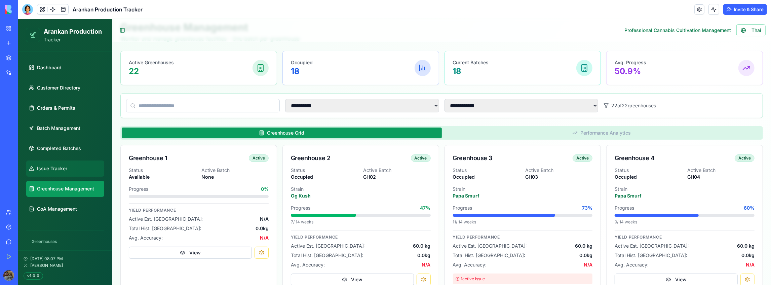
click at [74, 169] on link "Issue Tracker" at bounding box center [65, 168] width 78 height 16
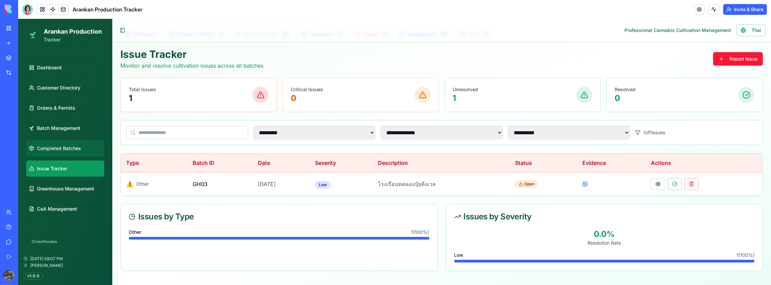
click at [79, 151] on link "Completed Batches" at bounding box center [65, 148] width 78 height 16
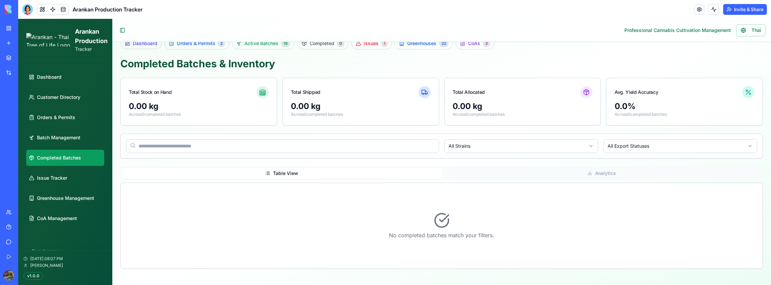
scroll to position [11, 0]
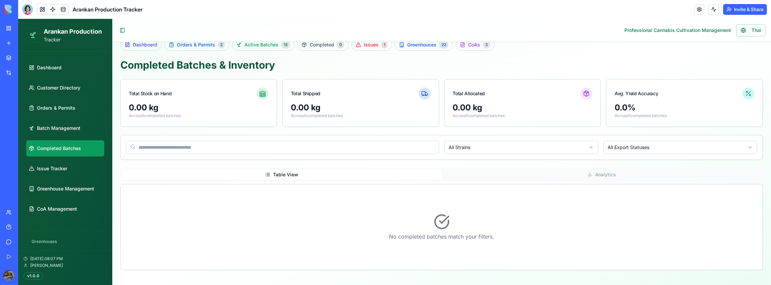
click at [80, 136] on ul "Dashboard Customer Directory Orders & Permits Batch Management Completed Batche…" at bounding box center [65, 137] width 78 height 157
click at [86, 129] on link "Batch Management" at bounding box center [65, 128] width 78 height 16
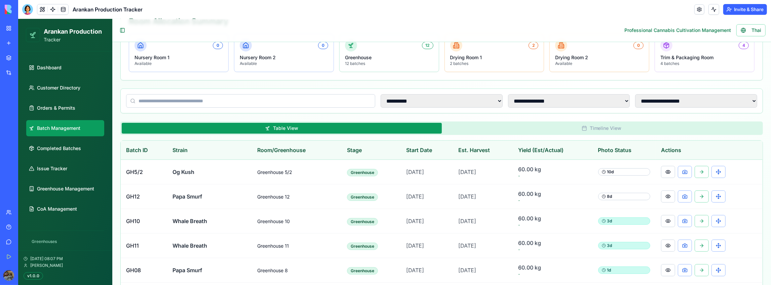
scroll to position [22, 0]
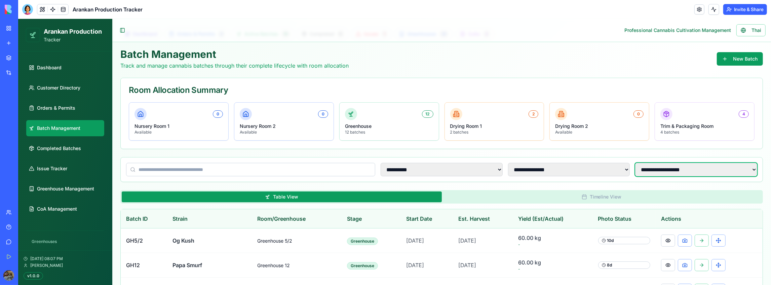
click at [676, 171] on select "**********" at bounding box center [695, 168] width 122 height 13
select select "**********"
click at [634, 162] on select "**********" at bounding box center [695, 168] width 122 height 13
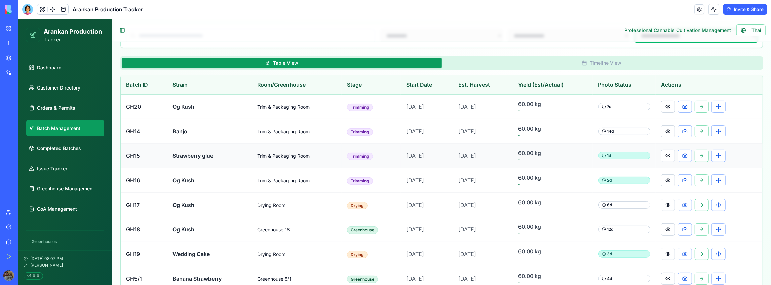
scroll to position [157, 0]
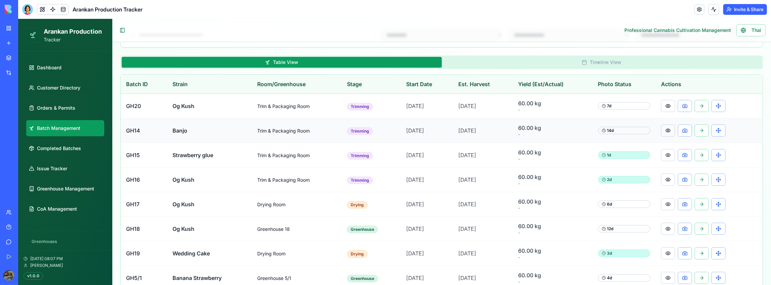
click at [670, 131] on button at bounding box center [667, 130] width 14 height 12
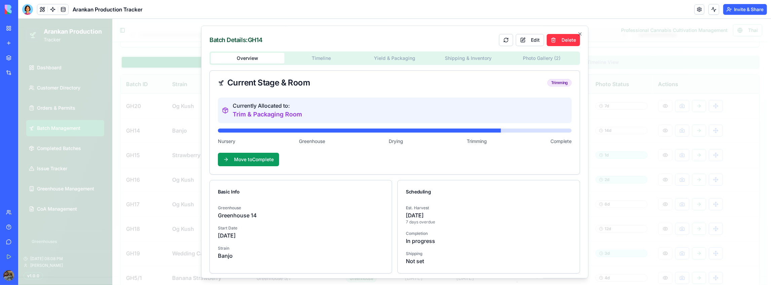
click at [524, 60] on body "**********" at bounding box center [392, 207] width 749 height 690
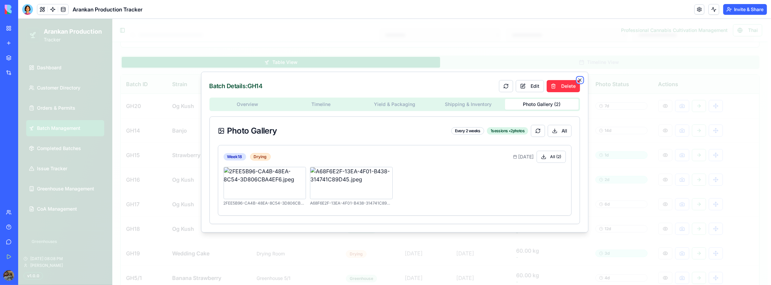
click at [580, 80] on icon "button" at bounding box center [579, 79] width 5 height 5
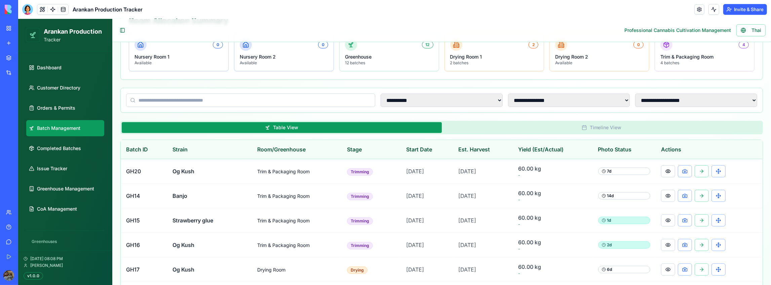
scroll to position [89, 0]
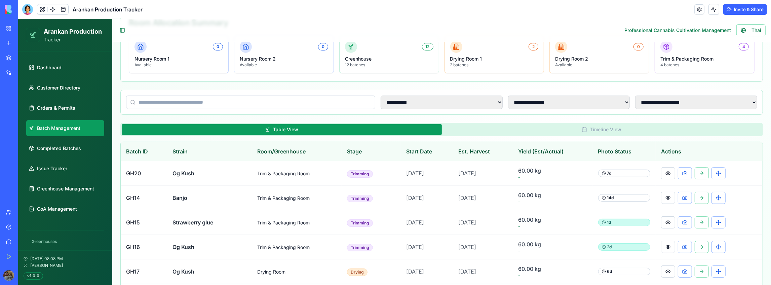
click at [246, 103] on input at bounding box center [250, 101] width 249 height 13
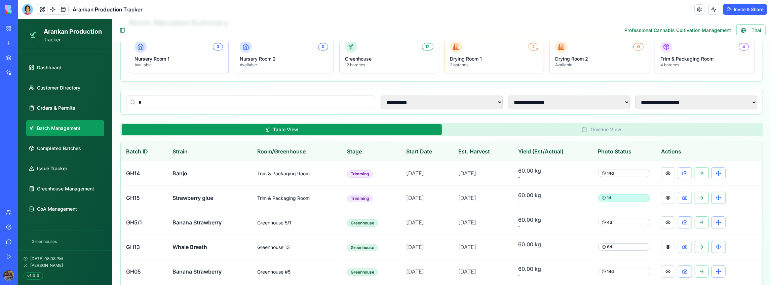
scroll to position [54, 0]
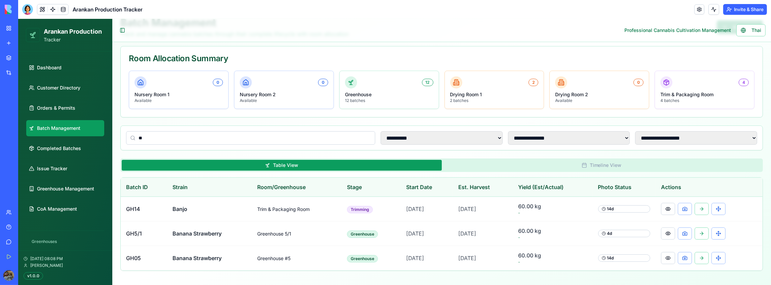
type input "*"
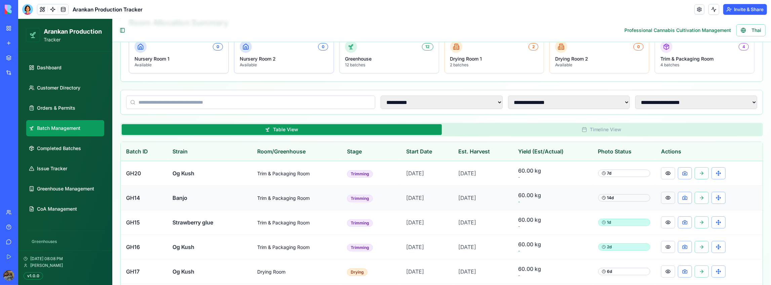
click at [669, 197] on button at bounding box center [667, 197] width 14 height 12
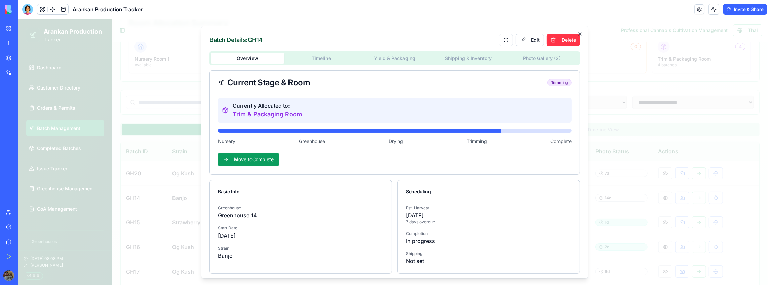
click at [533, 60] on body "**********" at bounding box center [392, 274] width 749 height 690
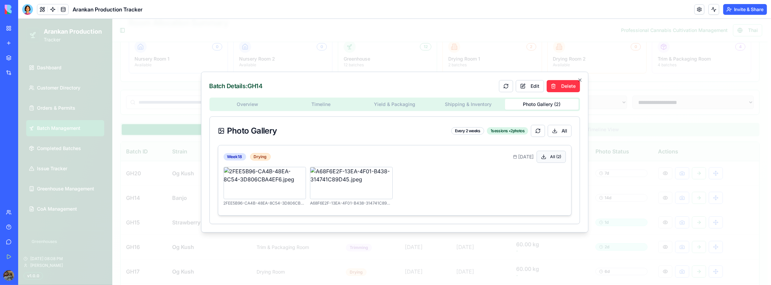
click at [558, 157] on button "All ( 2 )" at bounding box center [550, 156] width 29 height 12
click at [738, 130] on div at bounding box center [394, 151] width 752 height 266
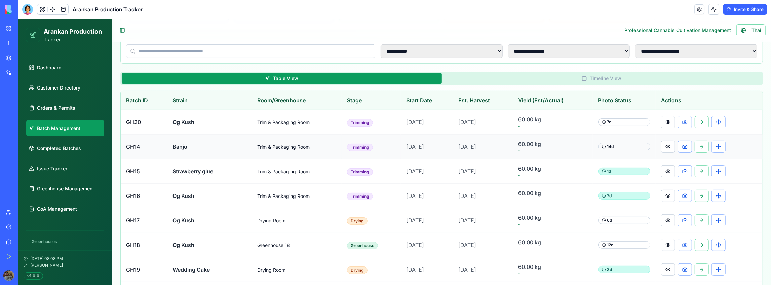
scroll to position [134, 0]
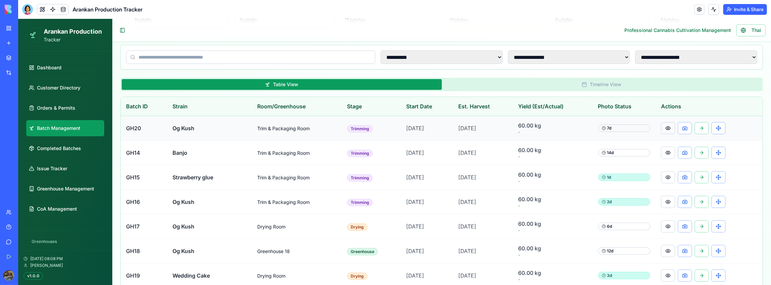
click at [671, 127] on button at bounding box center [667, 128] width 14 height 12
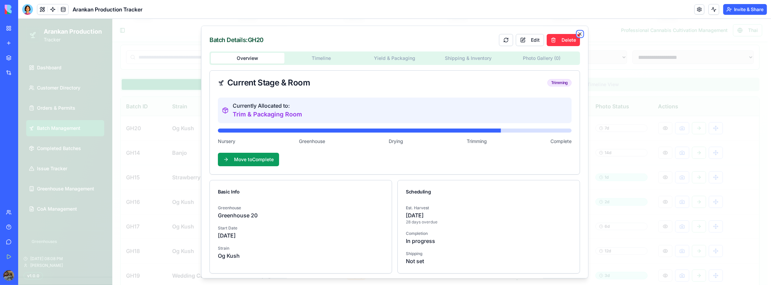
click at [577, 34] on icon "button" at bounding box center [579, 33] width 5 height 5
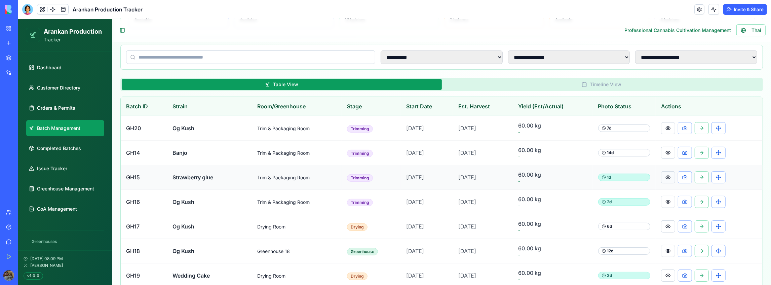
click at [664, 174] on button at bounding box center [667, 177] width 14 height 12
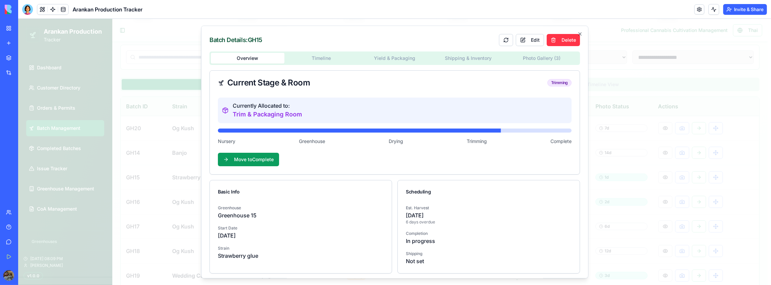
click at [553, 57] on body "**********" at bounding box center [392, 229] width 749 height 690
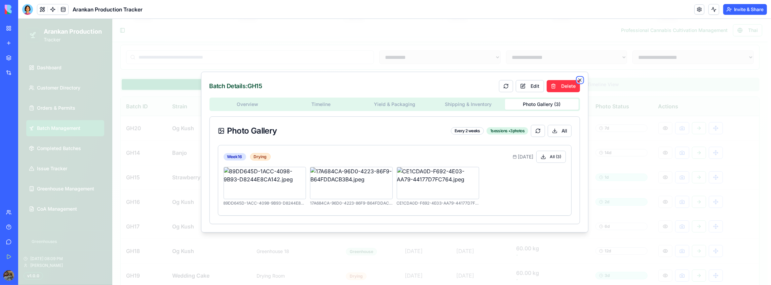
click at [578, 81] on icon "button" at bounding box center [579, 79] width 5 height 5
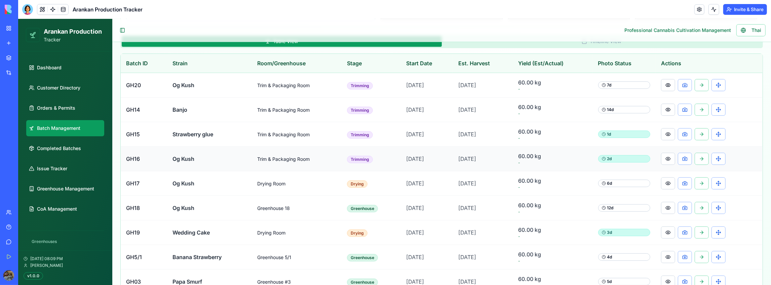
scroll to position [179, 0]
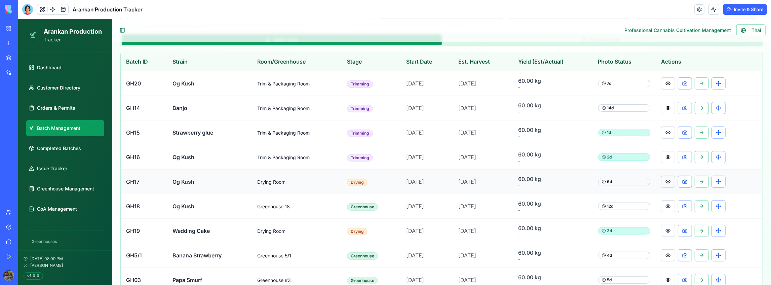
click at [670, 181] on button at bounding box center [667, 181] width 14 height 12
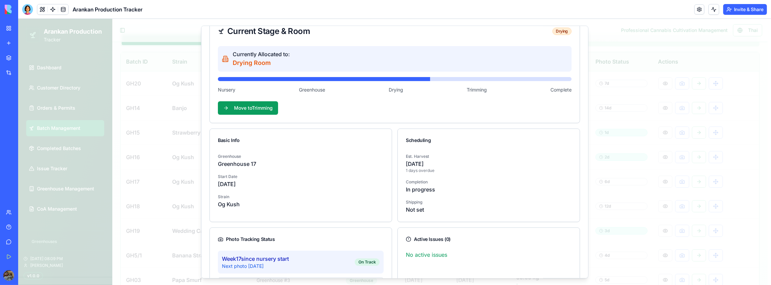
scroll to position [0, 0]
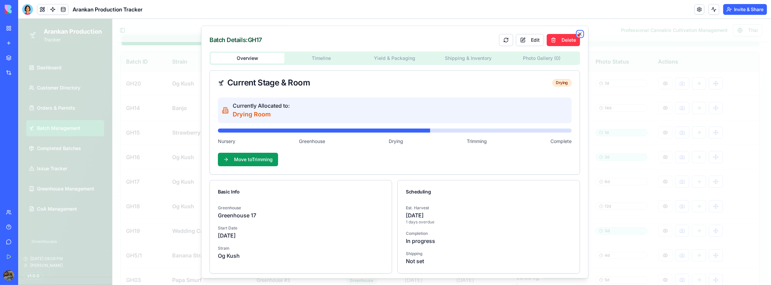
click at [578, 33] on icon "button" at bounding box center [579, 33] width 3 height 3
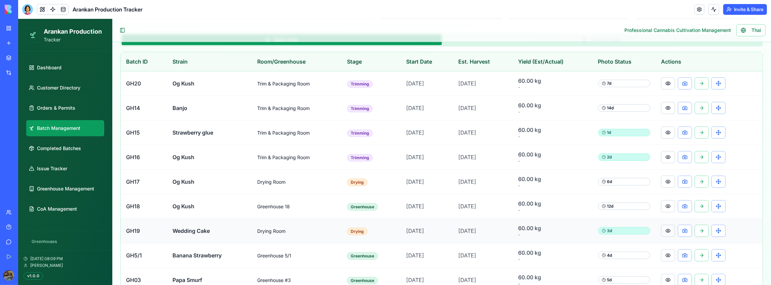
click at [671, 225] on button at bounding box center [667, 230] width 14 height 12
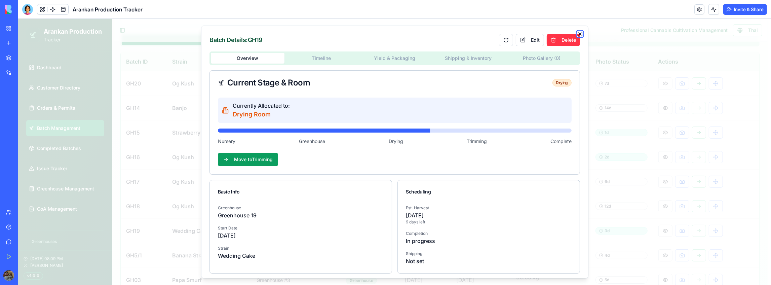
click at [577, 32] on icon "button" at bounding box center [579, 33] width 5 height 5
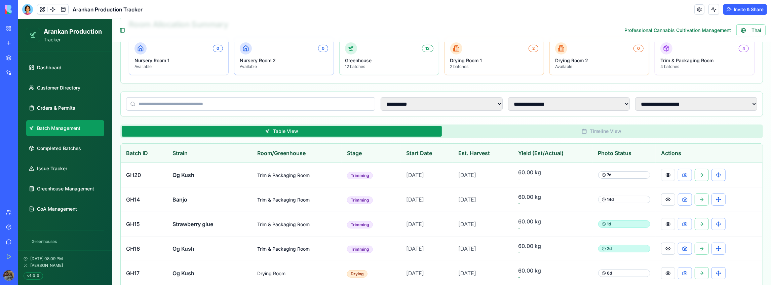
scroll to position [45, 0]
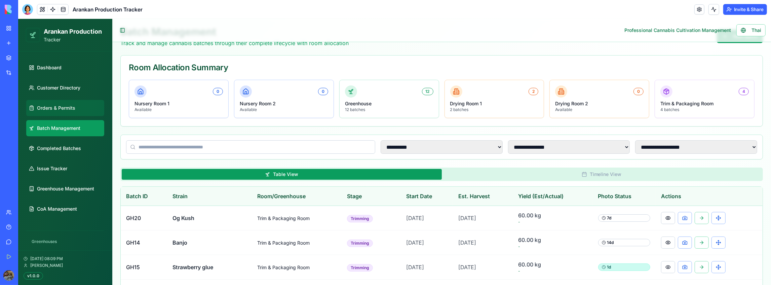
click at [85, 109] on link "Orders & Permits" at bounding box center [65, 107] width 78 height 16
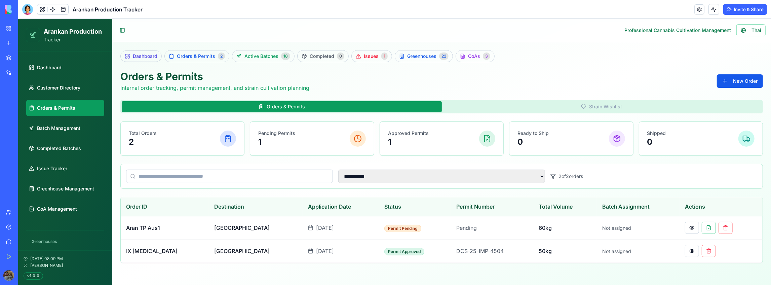
click at [561, 102] on button "Strain Wishlist" at bounding box center [601, 106] width 320 height 11
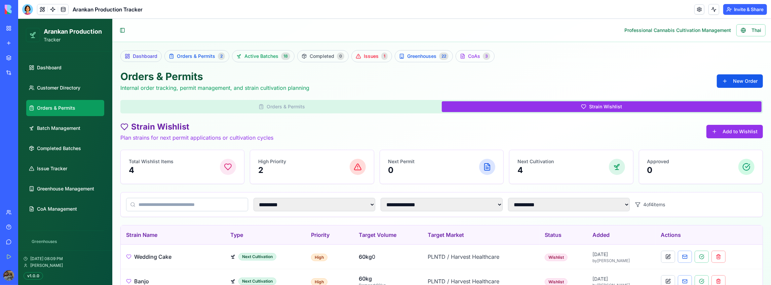
click at [337, 108] on button "Orders & Permits" at bounding box center [281, 106] width 320 height 11
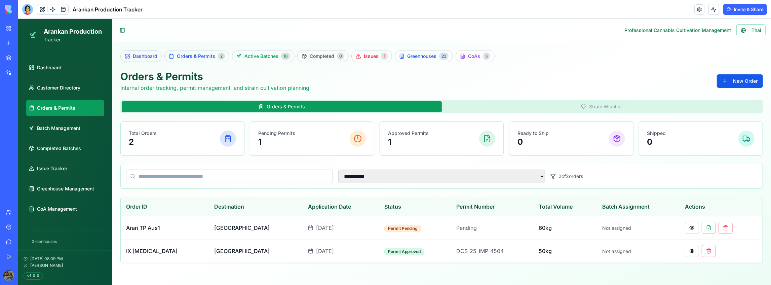
click at [616, 106] on button "Strain Wishlist" at bounding box center [601, 106] width 320 height 11
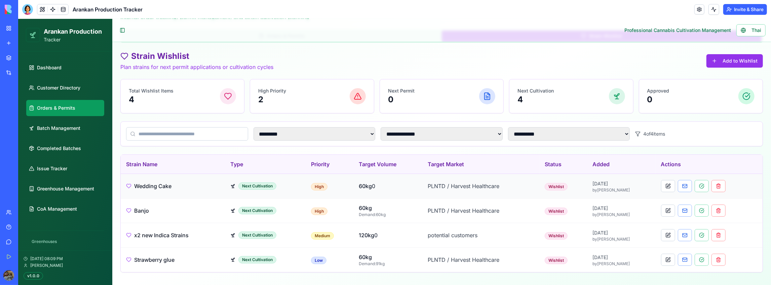
scroll to position [72, 0]
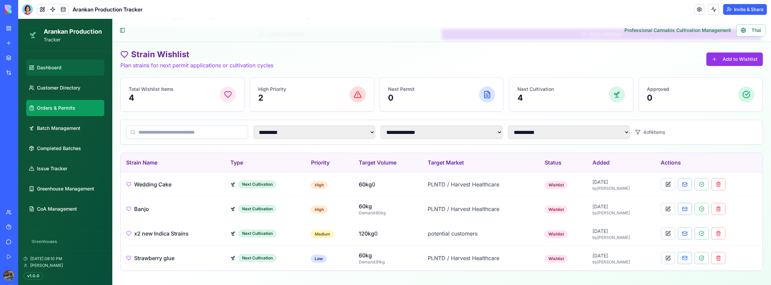
click at [68, 66] on link "Dashboard" at bounding box center [65, 67] width 78 height 16
select select "**"
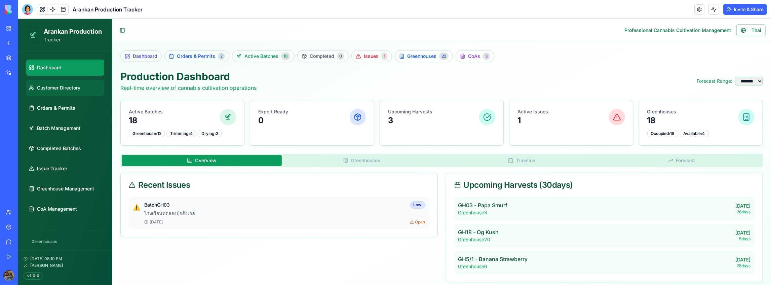
click at [68, 86] on span "Customer Directory" at bounding box center [58, 87] width 43 height 7
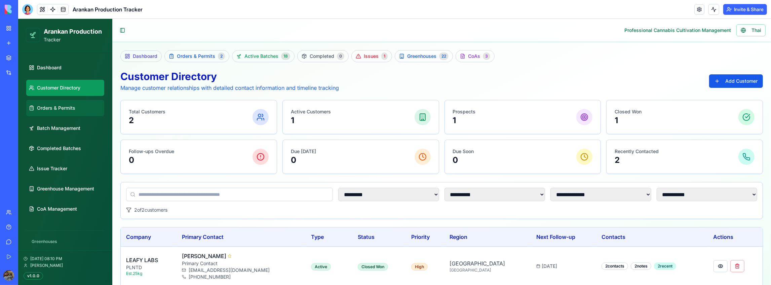
click at [65, 105] on span "Orders & Permits" at bounding box center [56, 107] width 38 height 7
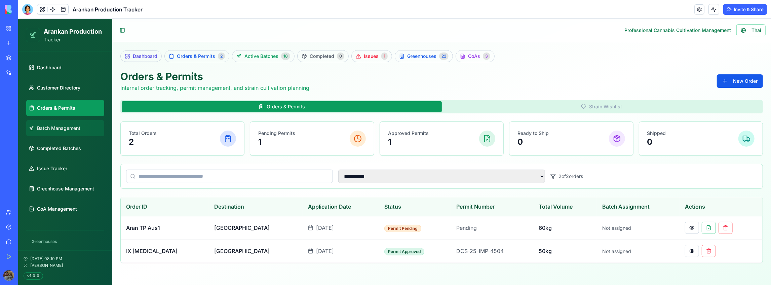
click at [65, 126] on span "Batch Management" at bounding box center [58, 127] width 43 height 7
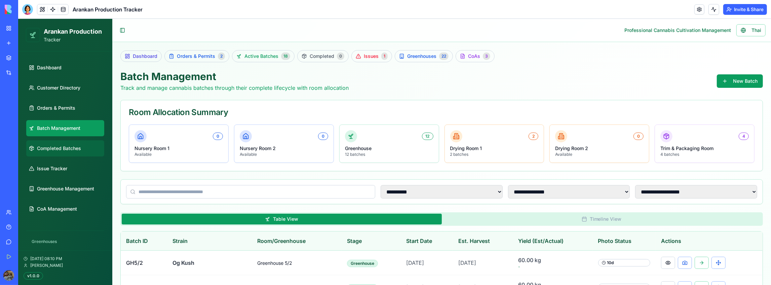
click at [68, 141] on link "Completed Batches" at bounding box center [65, 148] width 78 height 16
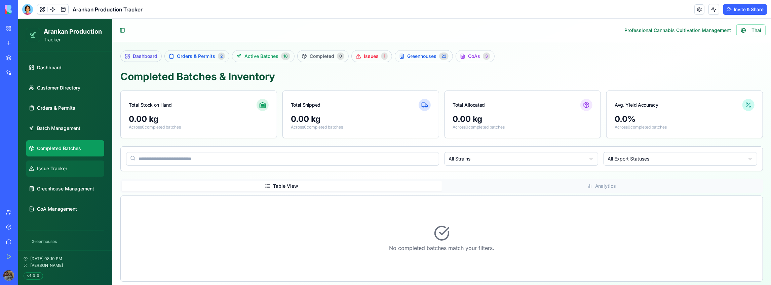
click at [72, 168] on link "Issue Tracker" at bounding box center [65, 168] width 78 height 16
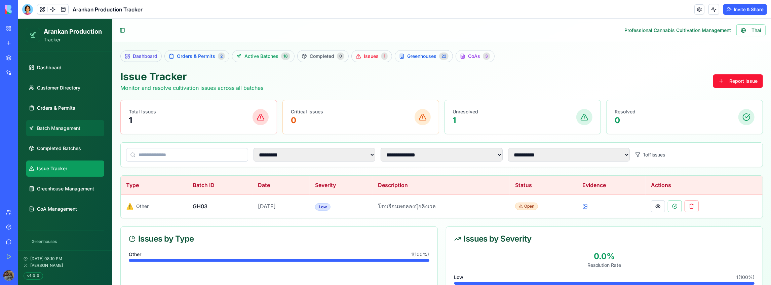
click at [76, 135] on link "Batch Management" at bounding box center [65, 128] width 78 height 16
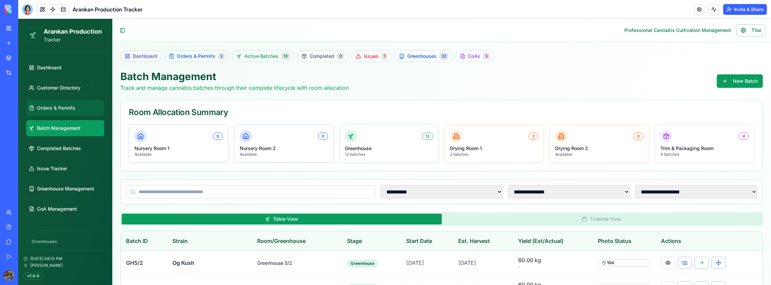
click at [79, 107] on link "Orders & Permits" at bounding box center [65, 107] width 78 height 16
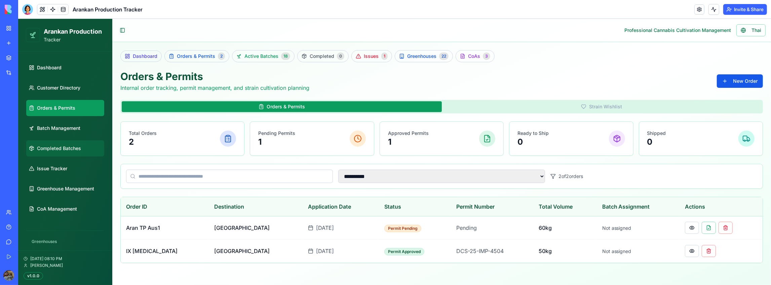
click at [74, 141] on link "Completed Batches" at bounding box center [65, 148] width 78 height 16
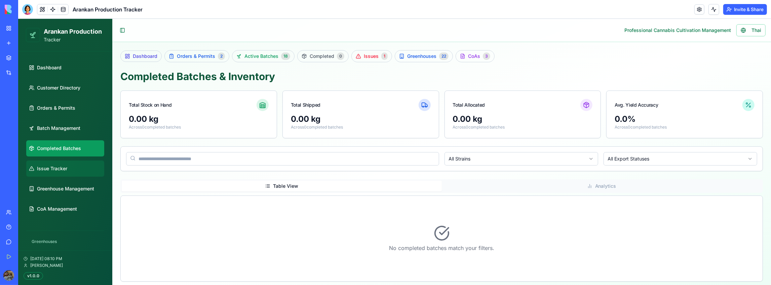
click at [76, 164] on link "Issue Tracker" at bounding box center [65, 168] width 78 height 16
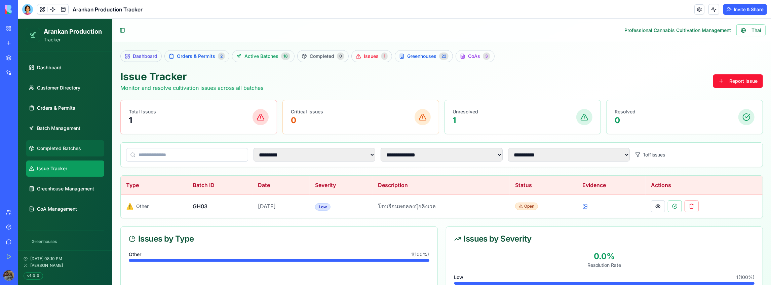
click at [78, 150] on span "Completed Batches" at bounding box center [59, 148] width 44 height 7
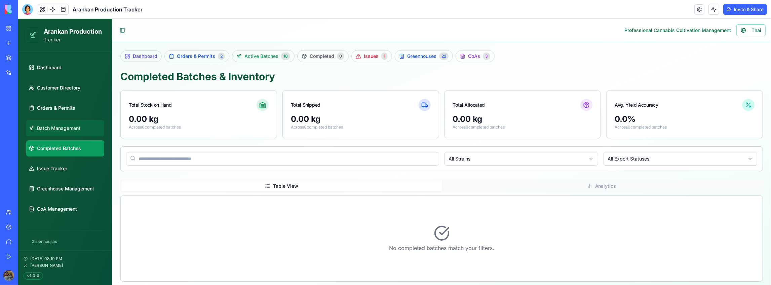
click at [84, 133] on link "Batch Management" at bounding box center [65, 128] width 78 height 16
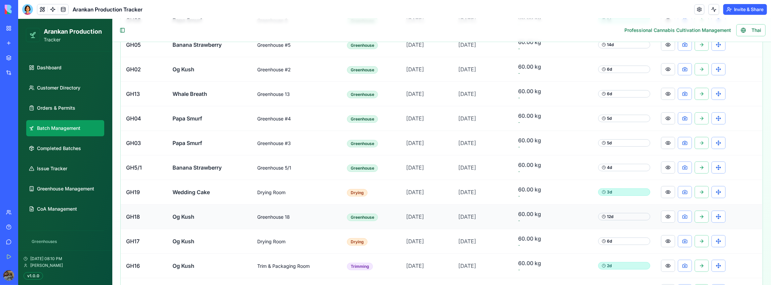
scroll to position [420, 0]
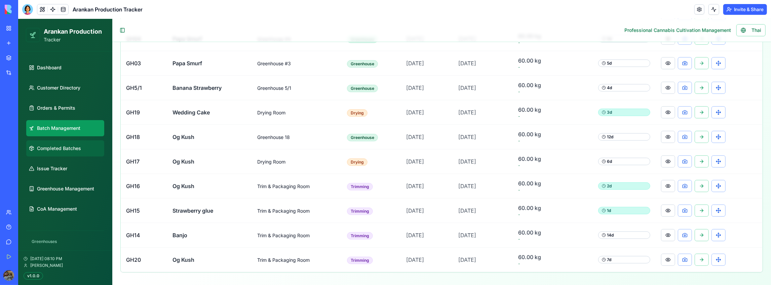
click at [86, 147] on link "Completed Batches" at bounding box center [65, 148] width 78 height 16
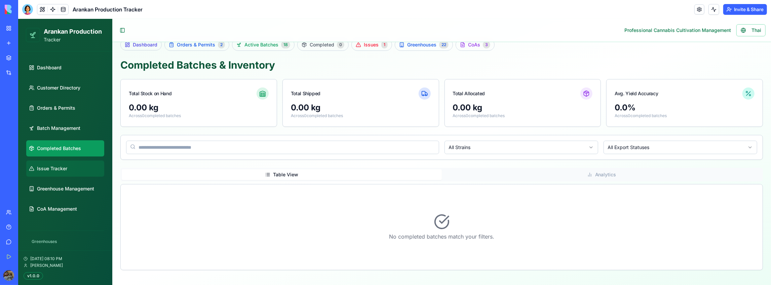
click at [74, 164] on link "Issue Tracker" at bounding box center [65, 168] width 78 height 16
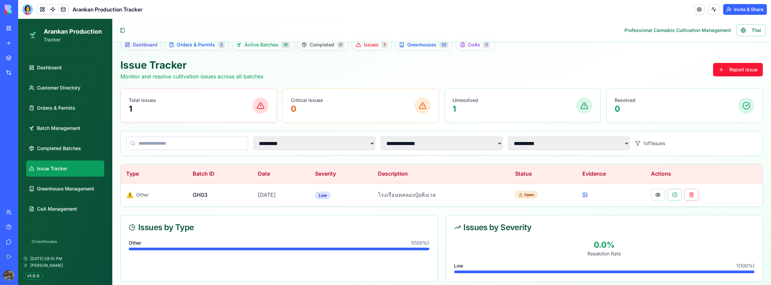
click at [25, 212] on div "Team" at bounding box center [20, 212] width 9 height 7
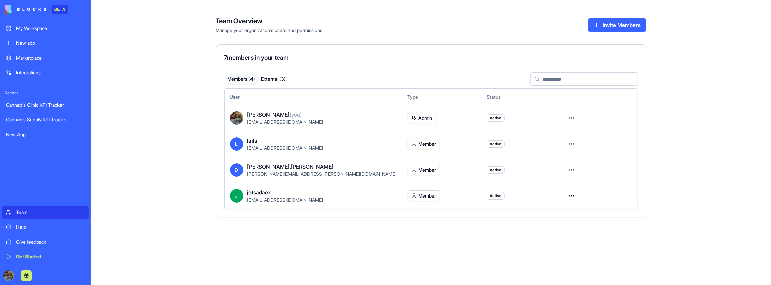
click at [28, 212] on div "Team" at bounding box center [50, 212] width 69 height 7
click at [129, 125] on div "Team Overview Manage your organization's users and permissions Invite Members 7…" at bounding box center [431, 142] width 680 height 285
click at [33, 225] on div "Help" at bounding box center [50, 226] width 69 height 7
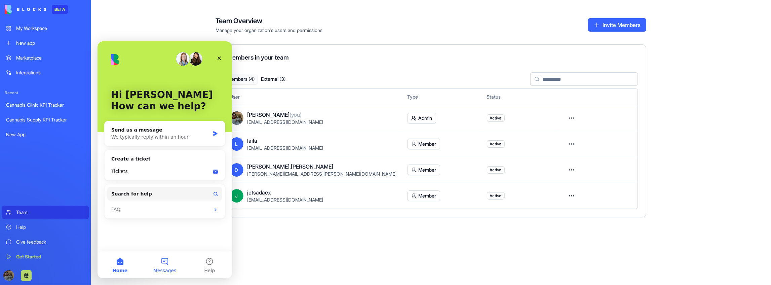
click at [168, 269] on span "Messages" at bounding box center [164, 270] width 23 height 5
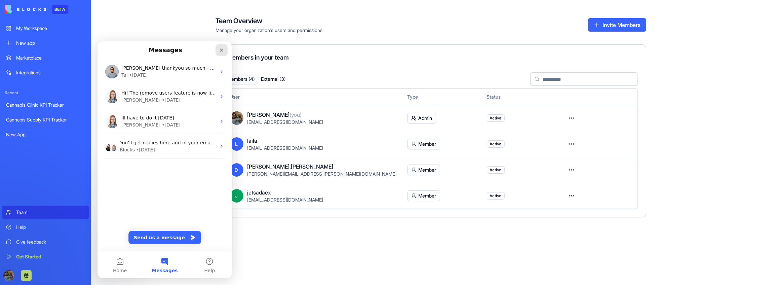
click at [216, 50] on div "Close" at bounding box center [221, 50] width 12 height 12
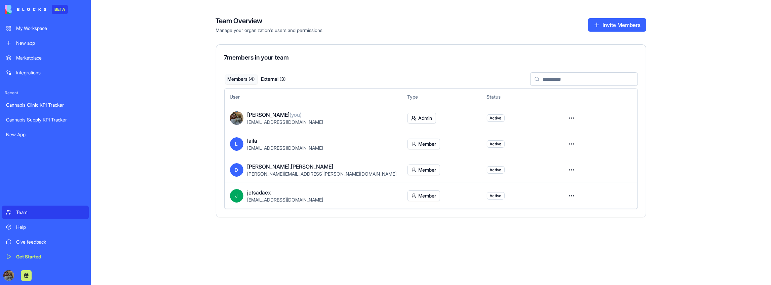
click at [128, 56] on div "Team Overview Manage your organization's users and permissions Invite Members 7…" at bounding box center [431, 142] width 680 height 285
click at [11, 211] on link "Team" at bounding box center [45, 211] width 87 height 13
click at [13, 227] on link "Help" at bounding box center [45, 226] width 87 height 13
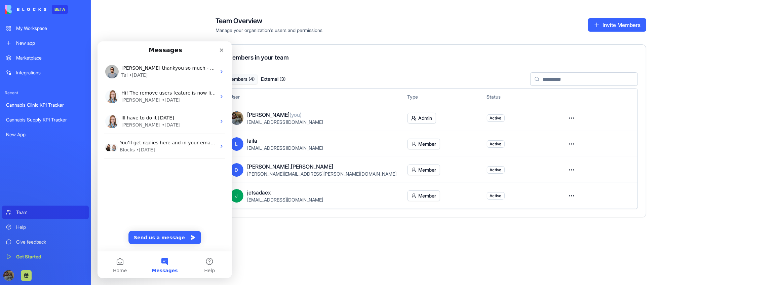
click at [26, 213] on div "Team" at bounding box center [50, 212] width 69 height 7
click at [42, 29] on div "My Workspace" at bounding box center [50, 28] width 69 height 7
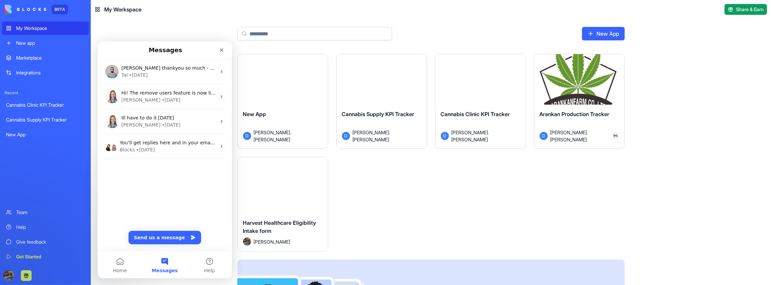
drag, startPoint x: 588, startPoint y: 191, endPoint x: 614, endPoint y: 193, distance: 26.0
click at [613, 193] on div "Launch New App D [PERSON_NAME].[PERSON_NAME] Launch Cannabis Supply KPI Tracker…" at bounding box center [430, 213] width 387 height 318
click at [401, 219] on div "Launch New App D [PERSON_NAME].[PERSON_NAME] Launch Cannabis Supply KPI Tracker…" at bounding box center [430, 213] width 387 height 318
click at [221, 49] on icon "Close" at bounding box center [221, 50] width 4 height 4
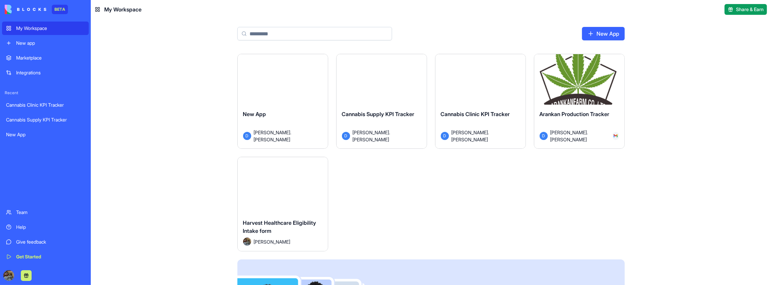
click at [579, 82] on button "Launch" at bounding box center [579, 82] width 50 height 13
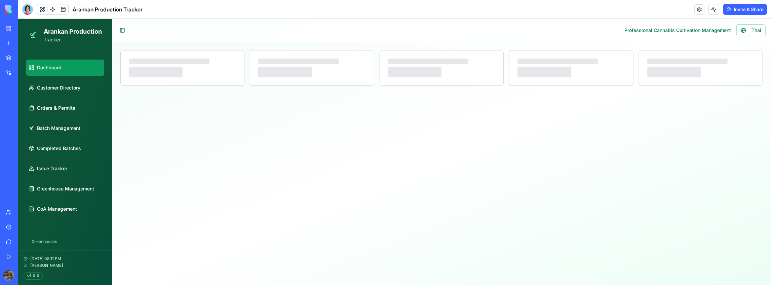
select select "**"
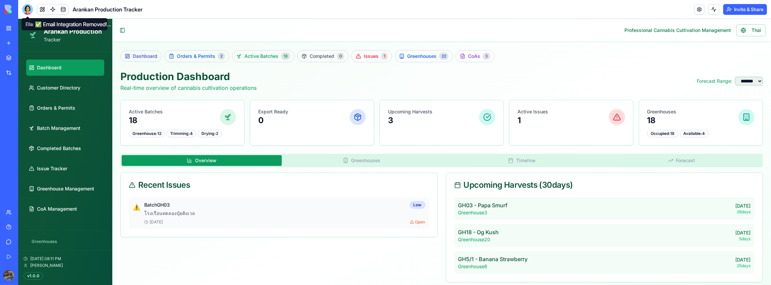
click at [27, 9] on div at bounding box center [27, 9] width 11 height 11
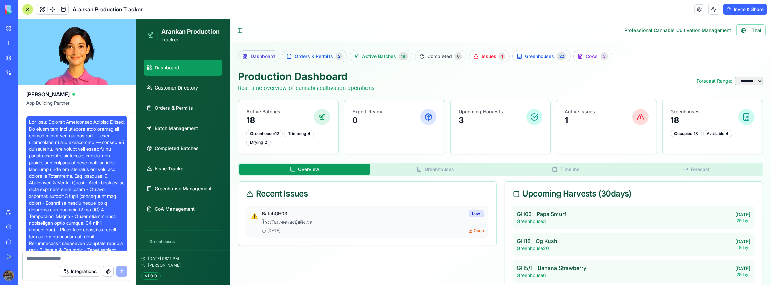
scroll to position [49743, 0]
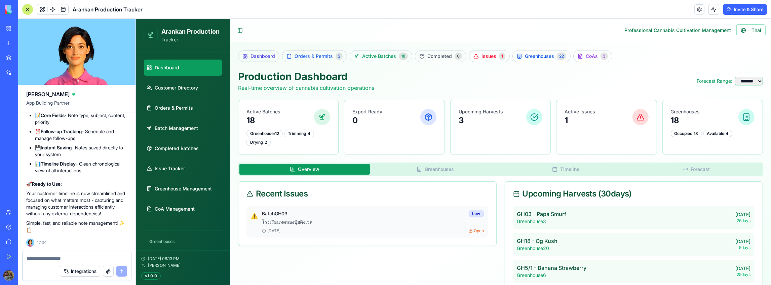
click at [375, 28] on div "Toggle Sidebar Professional Cannabis Cultivation Management Thai" at bounding box center [500, 30] width 530 height 12
click at [237, 31] on button "Toggle Sidebar" at bounding box center [239, 29] width 9 height 9
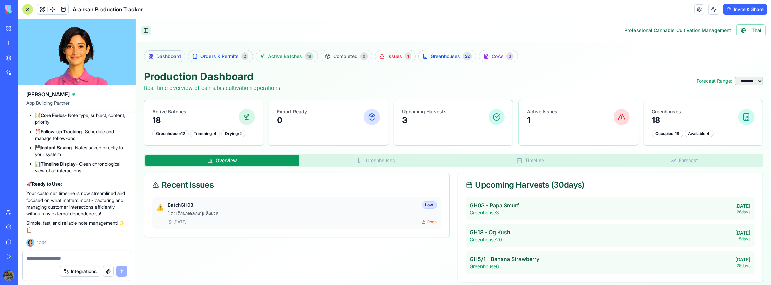
click at [148, 32] on button "Toggle Sidebar" at bounding box center [145, 29] width 9 height 9
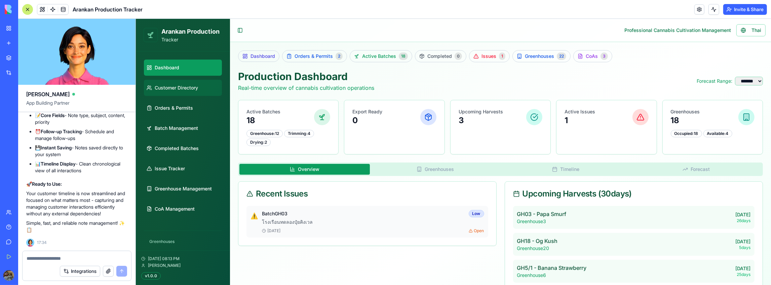
click at [181, 93] on link "Customer Directory" at bounding box center [182, 87] width 78 height 16
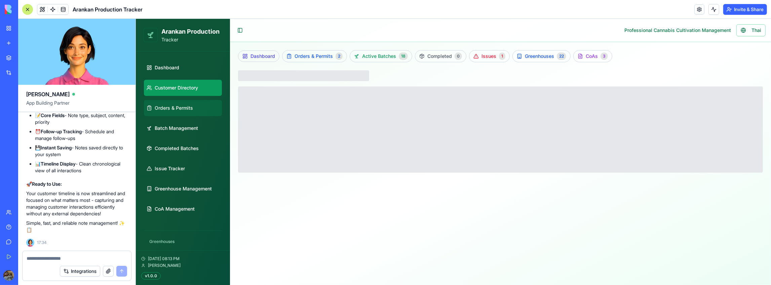
click at [183, 111] on link "Orders & Permits" at bounding box center [182, 107] width 78 height 16
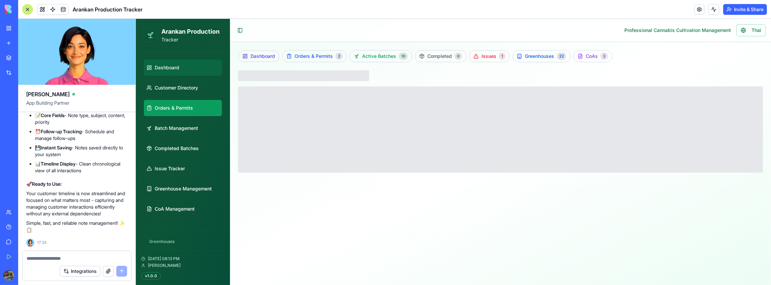
click at [199, 66] on link "Dashboard" at bounding box center [182, 67] width 78 height 16
select select "**"
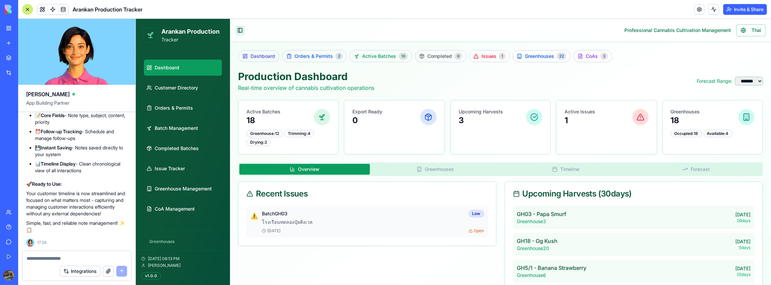
click at [241, 29] on button "Toggle Sidebar" at bounding box center [239, 29] width 9 height 9
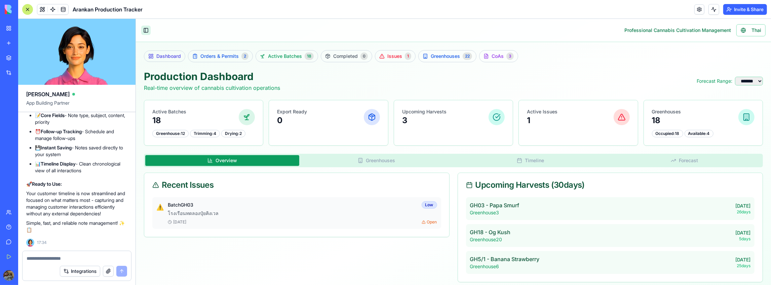
click at [150, 32] on button "Toggle Sidebar" at bounding box center [145, 29] width 9 height 9
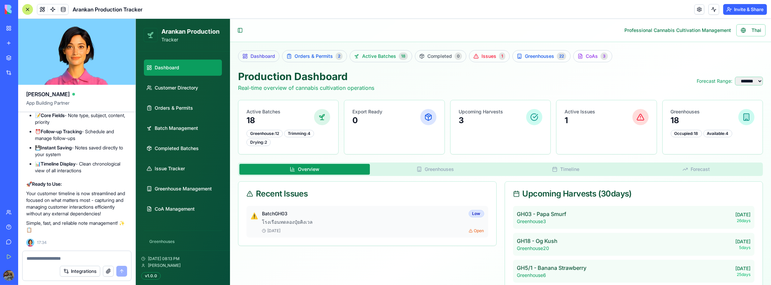
click at [25, 9] on div at bounding box center [27, 9] width 11 height 11
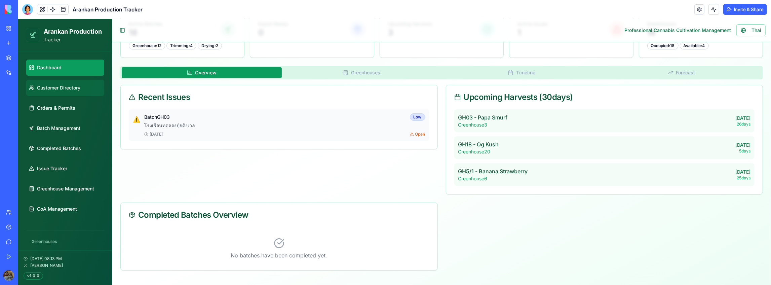
click at [79, 91] on link "Customer Directory" at bounding box center [65, 87] width 78 height 16
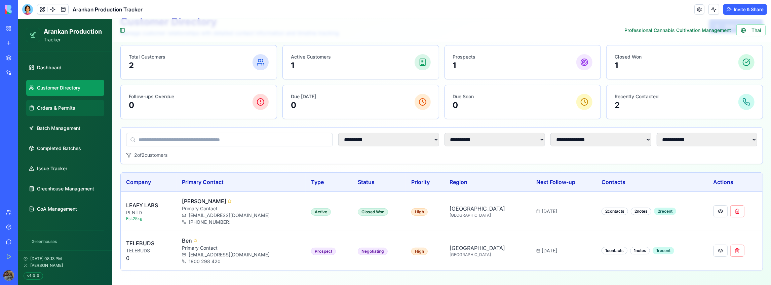
click at [79, 113] on link "Orders & Permits" at bounding box center [65, 107] width 78 height 16
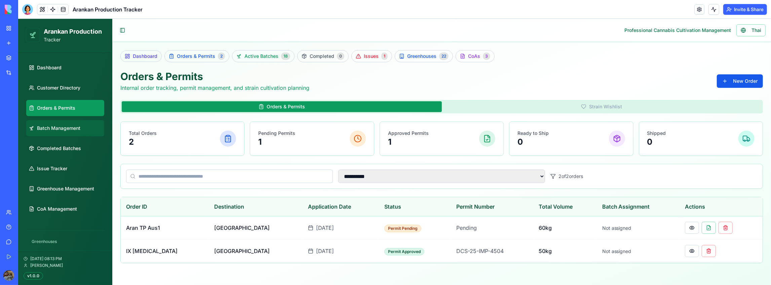
click at [77, 132] on link "Batch Management" at bounding box center [65, 128] width 78 height 16
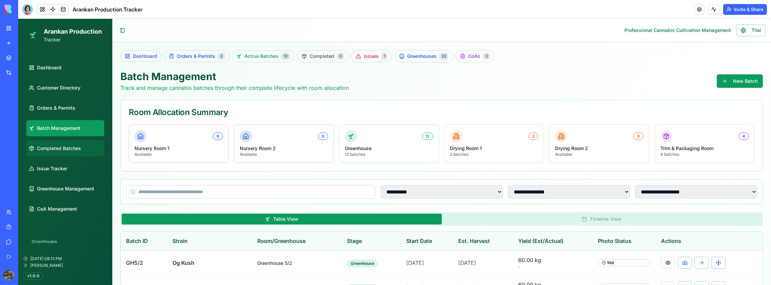
click at [74, 148] on span "Completed Batches" at bounding box center [59, 148] width 44 height 7
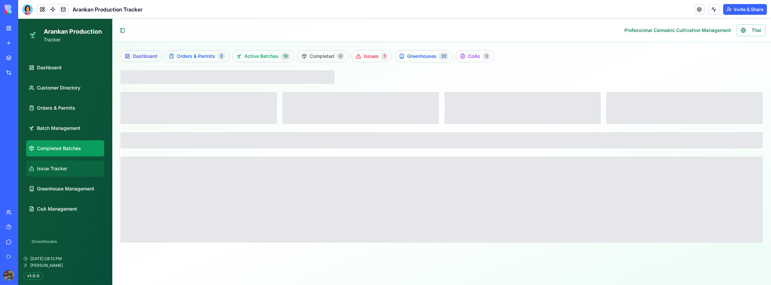
click at [76, 164] on link "Issue Tracker" at bounding box center [65, 168] width 78 height 16
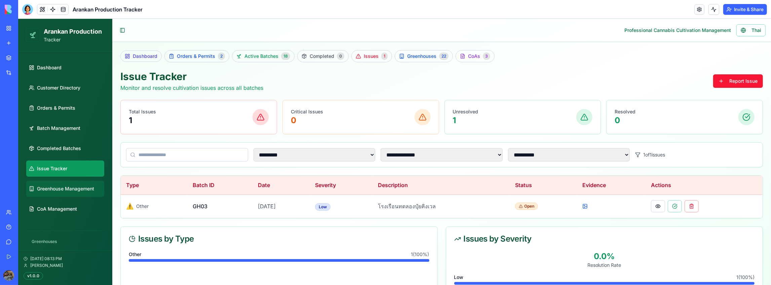
click at [76, 186] on span "Greenhouse Management" at bounding box center [65, 188] width 57 height 7
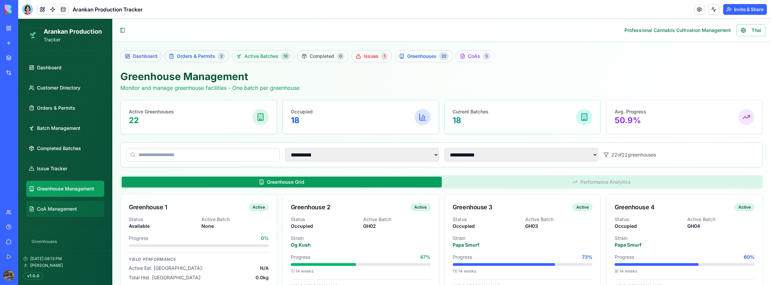
click at [75, 207] on span "CoA Management" at bounding box center [57, 208] width 40 height 7
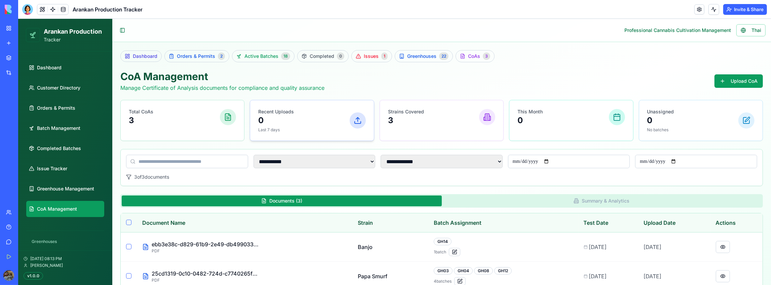
scroll to position [49, 0]
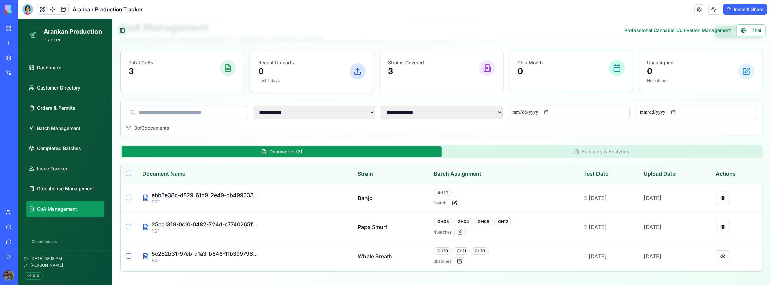
click at [120, 29] on button "Toggle Sidebar" at bounding box center [121, 29] width 9 height 9
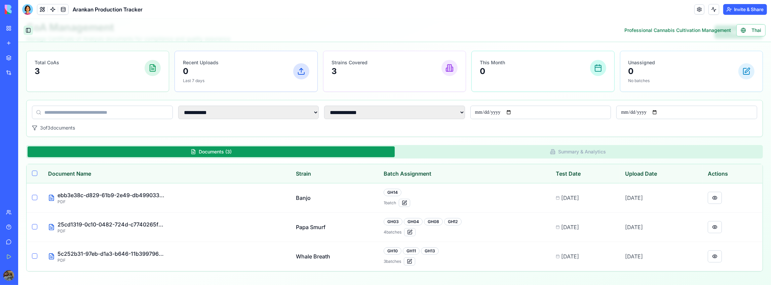
click at [26, 32] on button "Toggle Sidebar" at bounding box center [27, 29] width 9 height 9
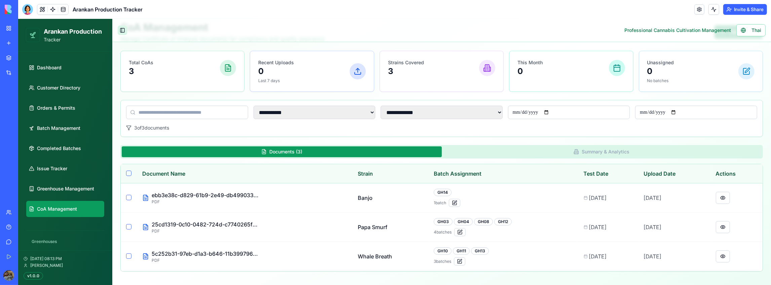
click at [122, 28] on button "Toggle Sidebar" at bounding box center [121, 29] width 9 height 9
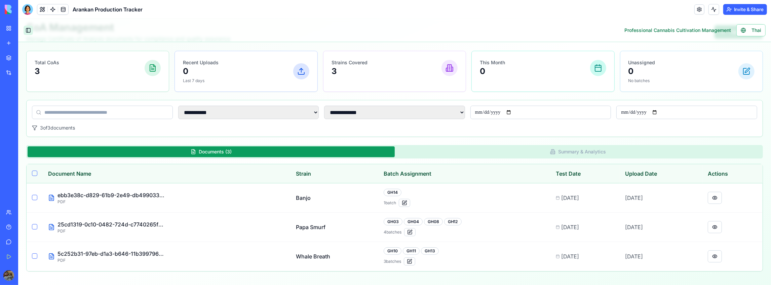
click at [25, 31] on button "Toggle Sidebar" at bounding box center [27, 29] width 9 height 9
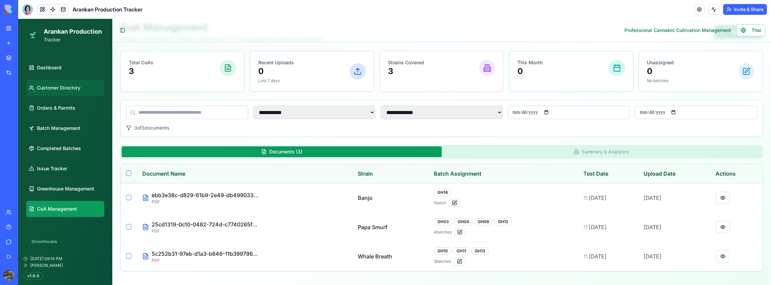
click at [56, 90] on span "Customer Directory" at bounding box center [58, 87] width 43 height 7
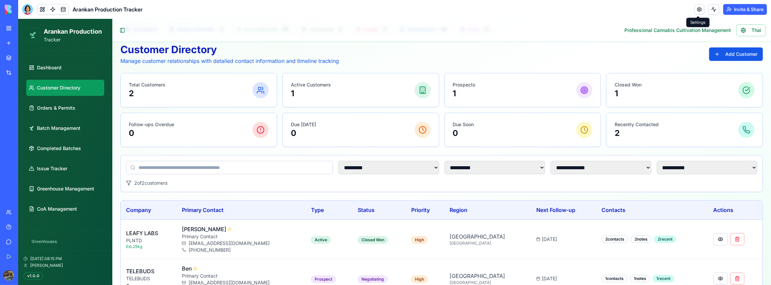
scroll to position [55, 0]
